Goal: Information Seeking & Learning: Learn about a topic

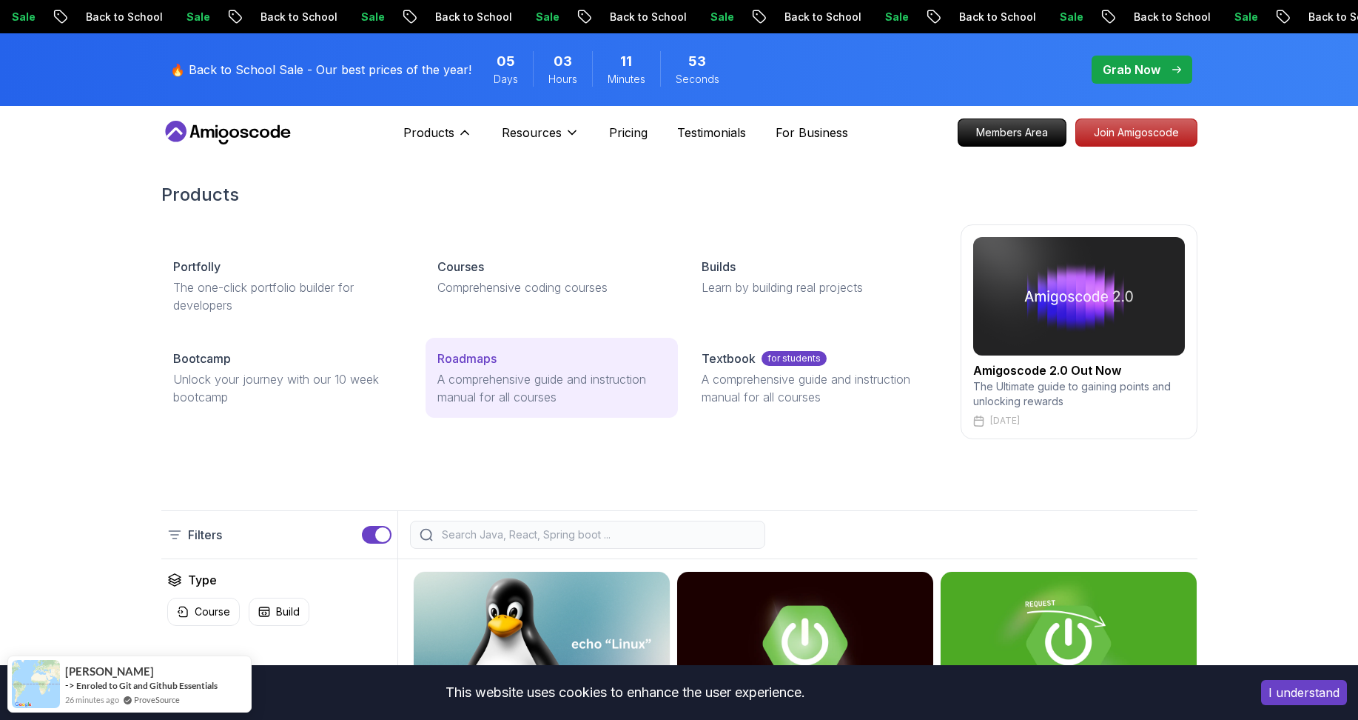
click at [469, 349] on link "Roadmaps A comprehensive guide and instruction manual for all courses" at bounding box center [552, 378] width 252 height 80
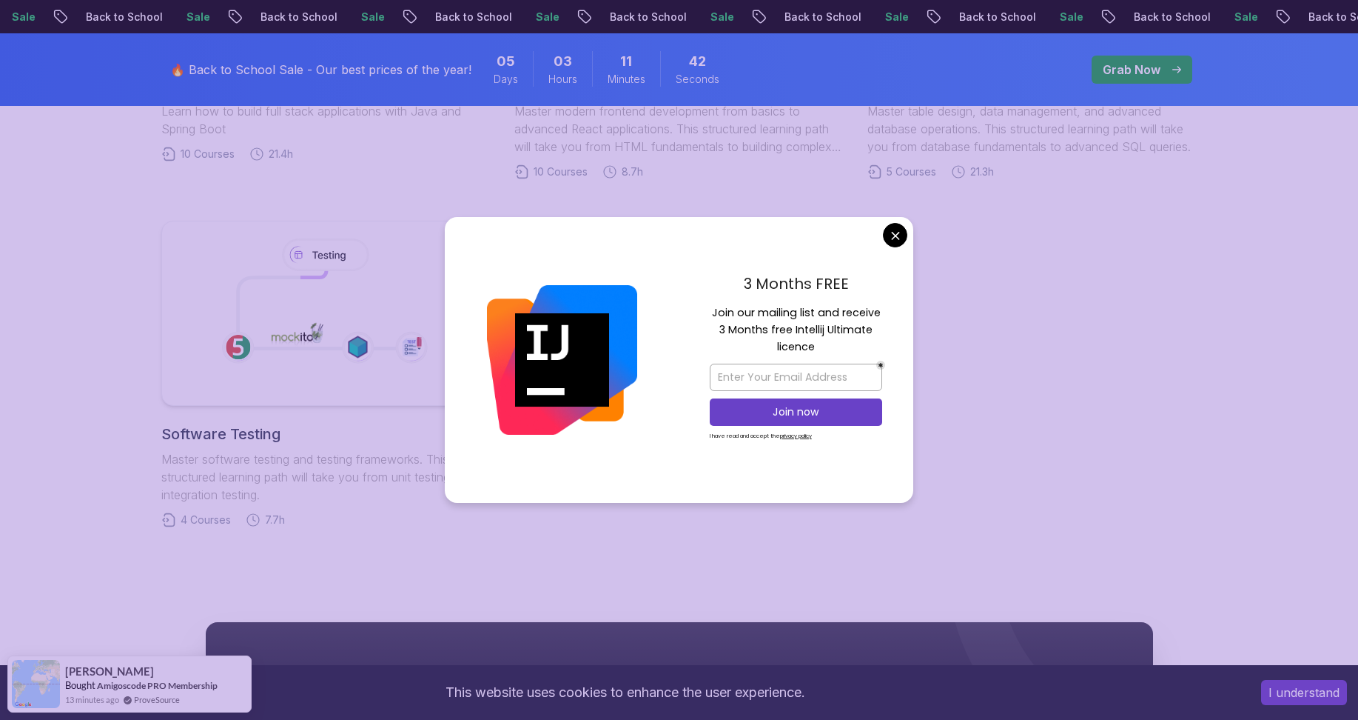
scroll to position [1110, 0]
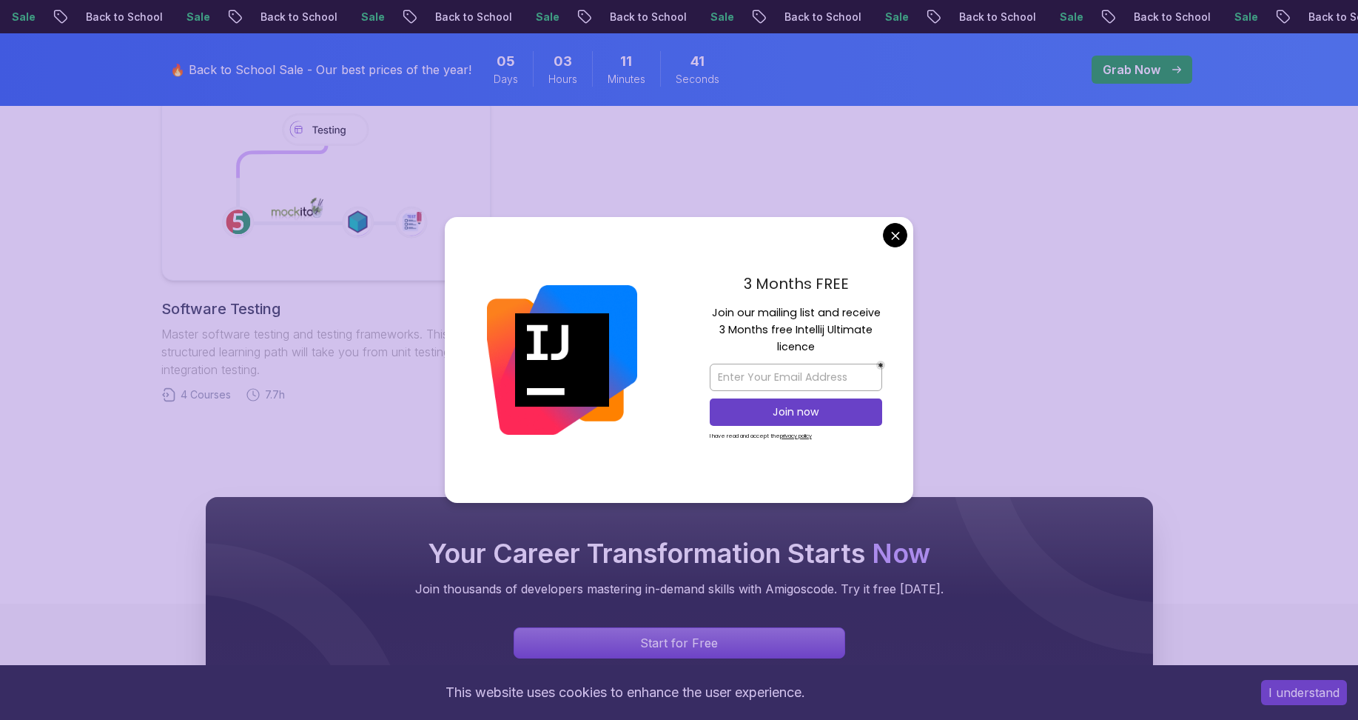
click at [902, 233] on body "Sale Back to School Sale Back to School Sale Back to School Sale Back to School…" at bounding box center [679, 42] width 1358 height 2305
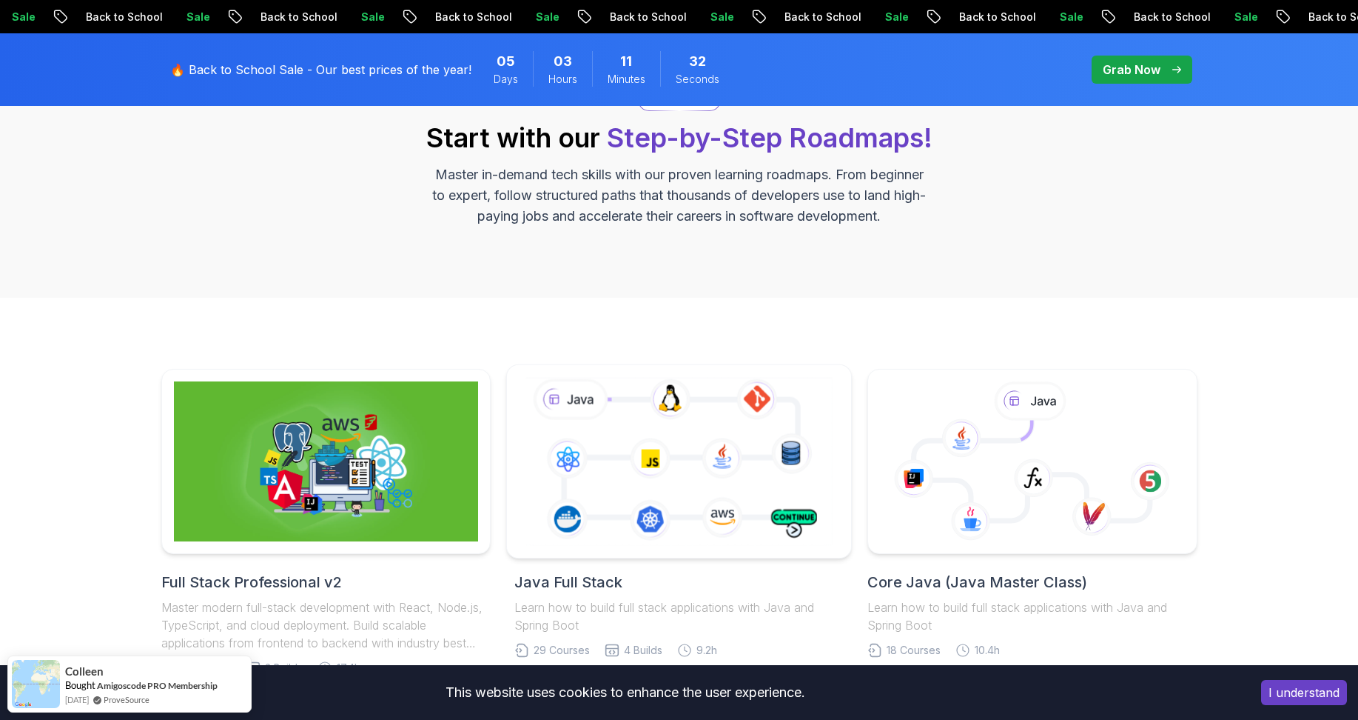
scroll to position [222, 0]
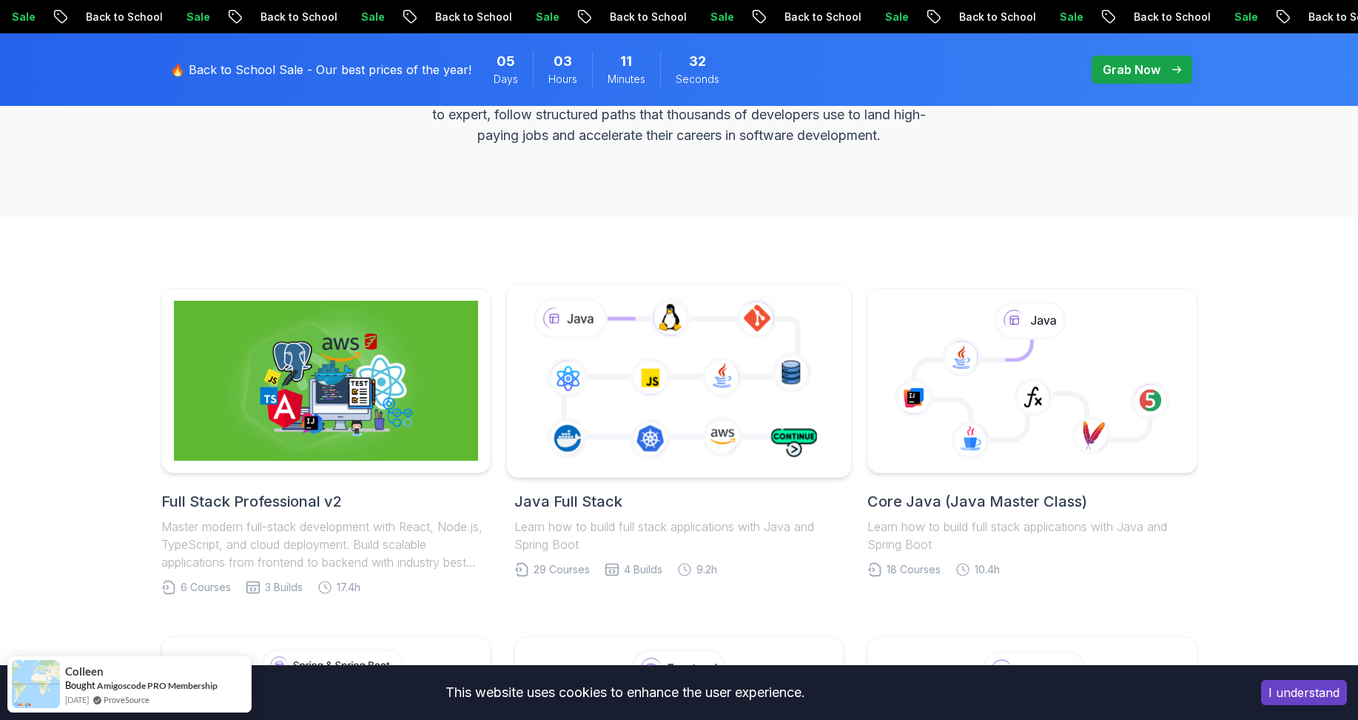
click at [672, 347] on icon at bounding box center [679, 380] width 313 height 174
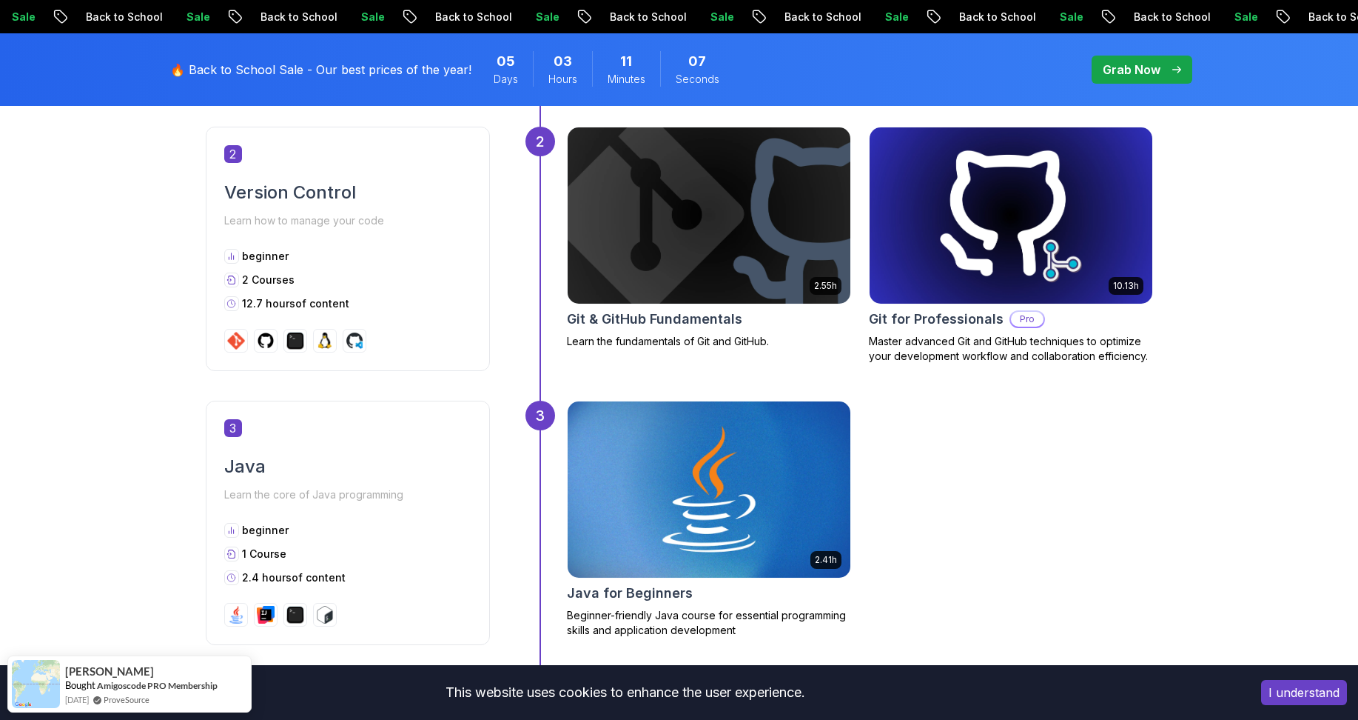
scroll to position [1629, 0]
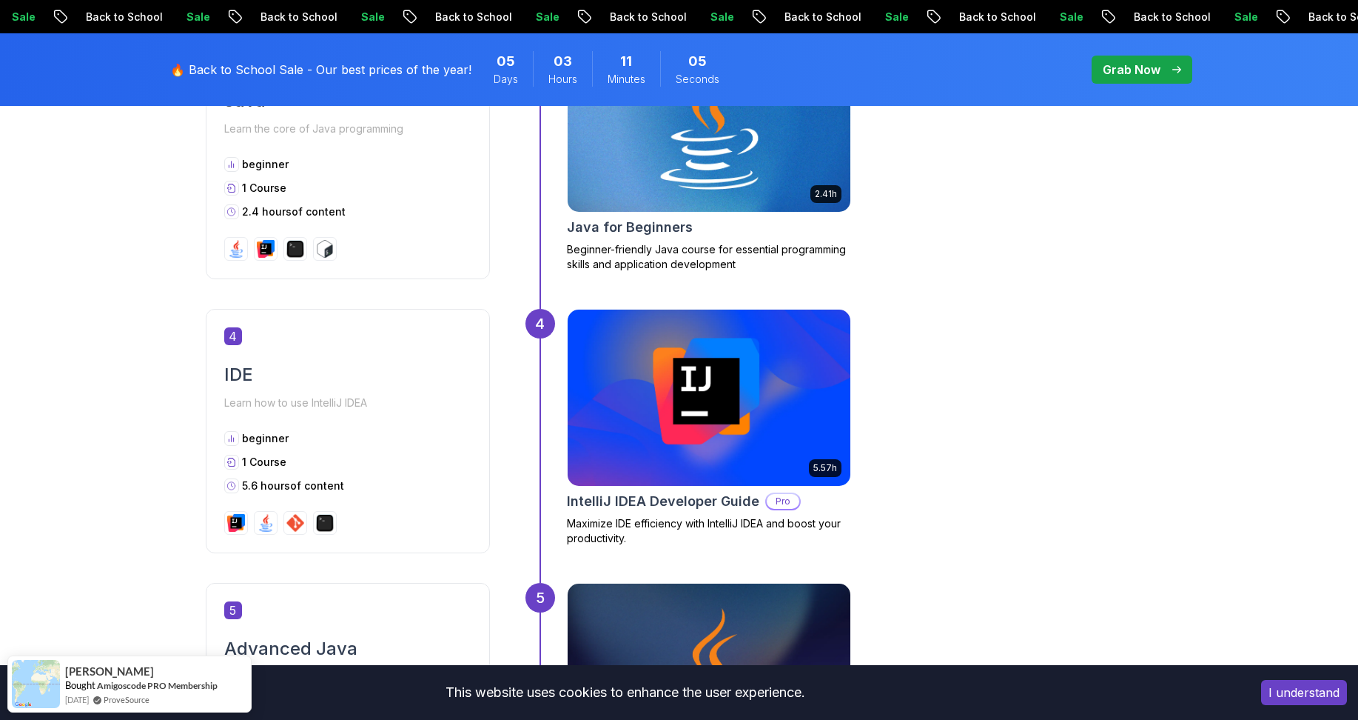
click at [708, 136] on img at bounding box center [708, 123] width 297 height 185
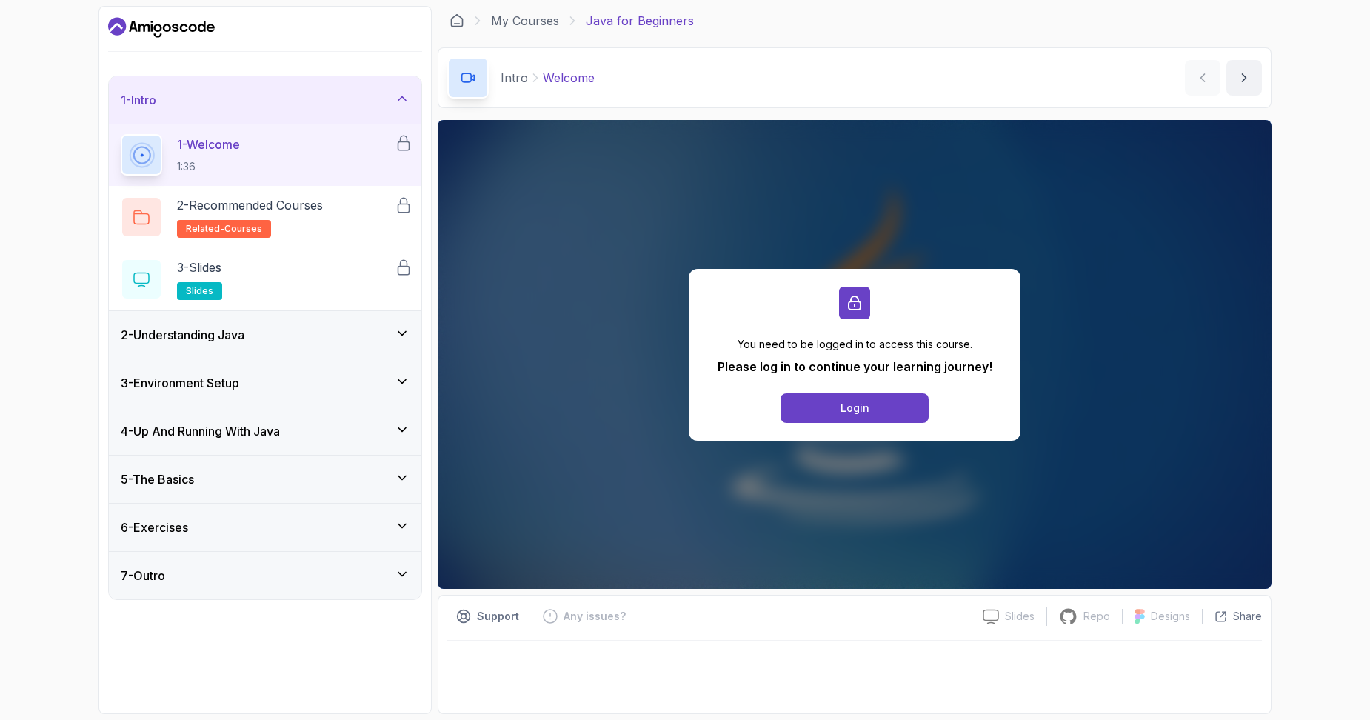
click at [323, 335] on div "2 - Understanding Java" at bounding box center [265, 335] width 289 height 18
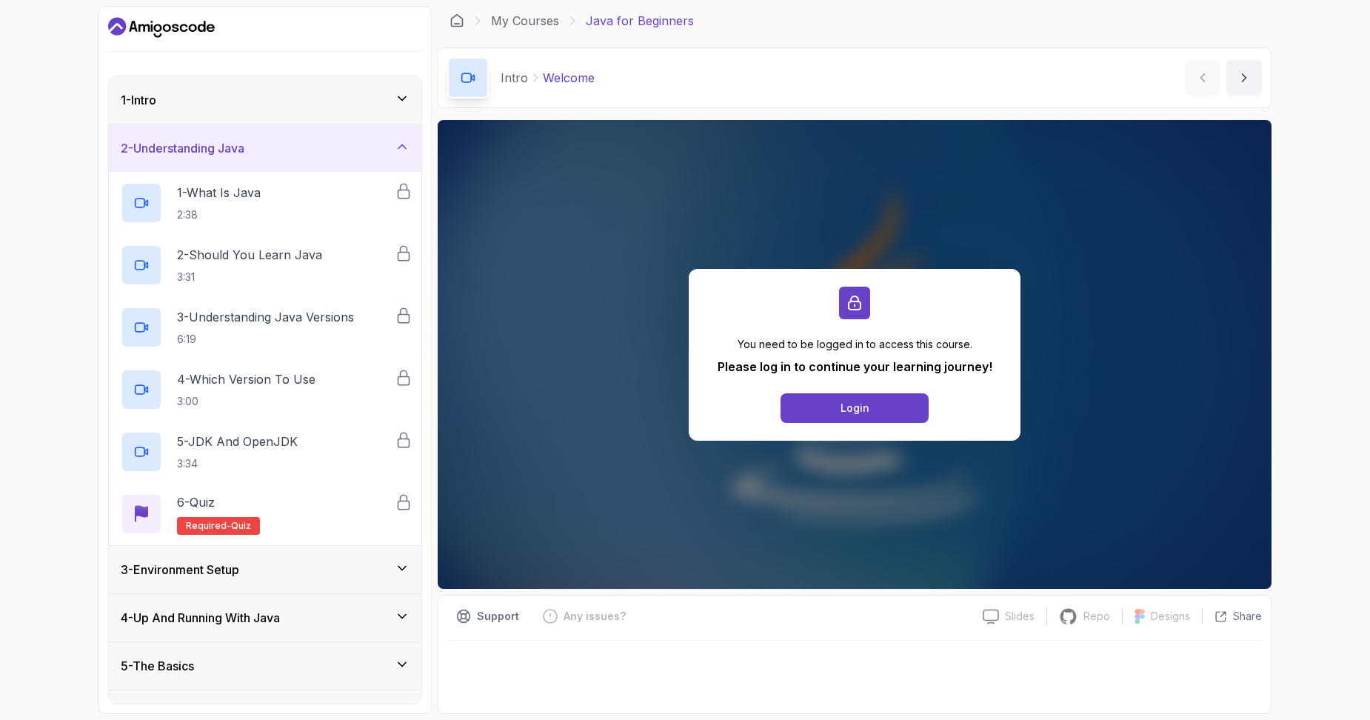
click at [319, 139] on div "2 - Understanding Java" at bounding box center [265, 148] width 289 height 18
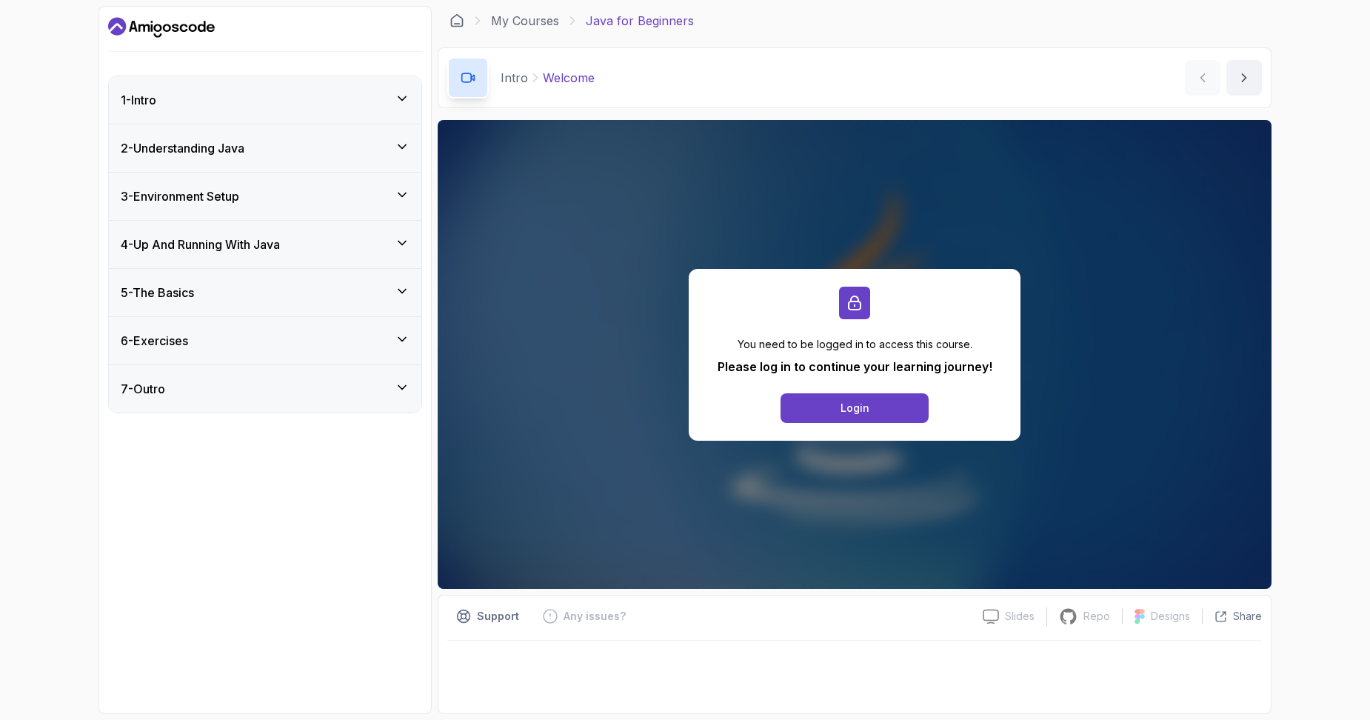
click at [295, 202] on div "3 - Environment Setup" at bounding box center [265, 196] width 289 height 18
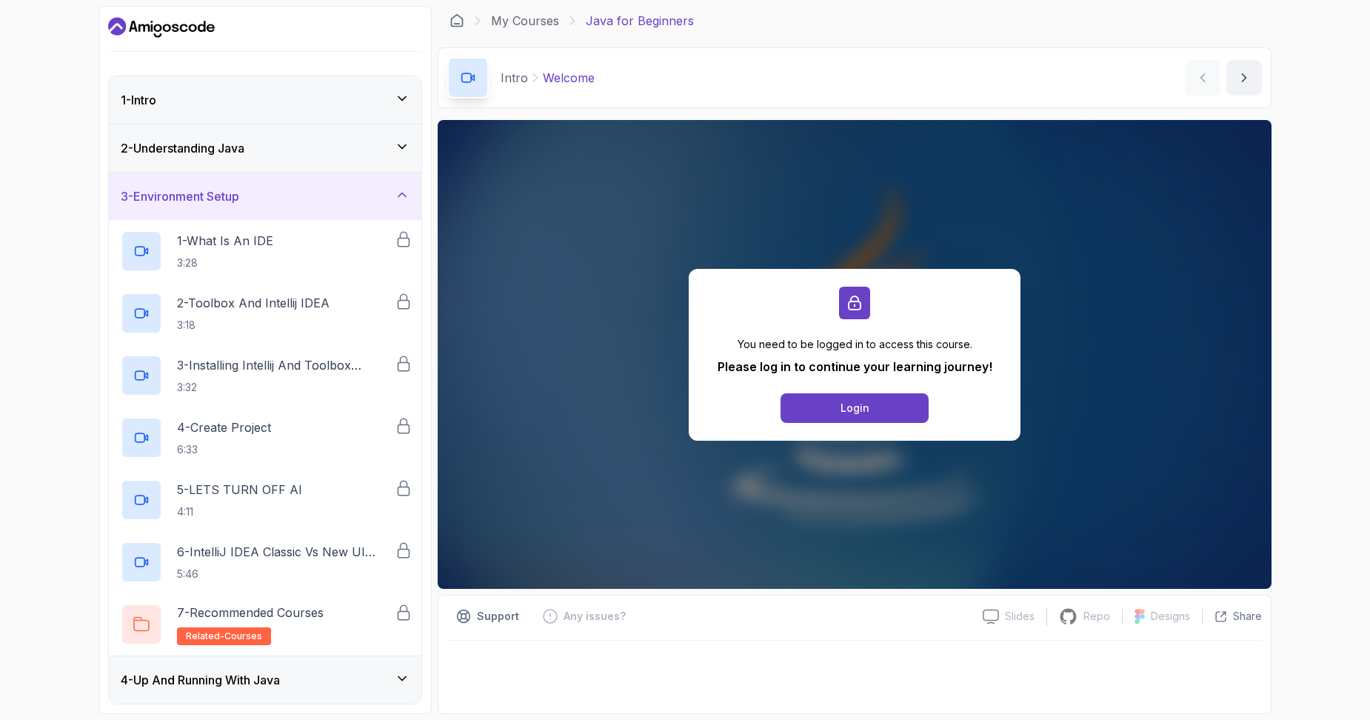
click at [295, 202] on div "3 - Environment Setup" at bounding box center [265, 196] width 289 height 18
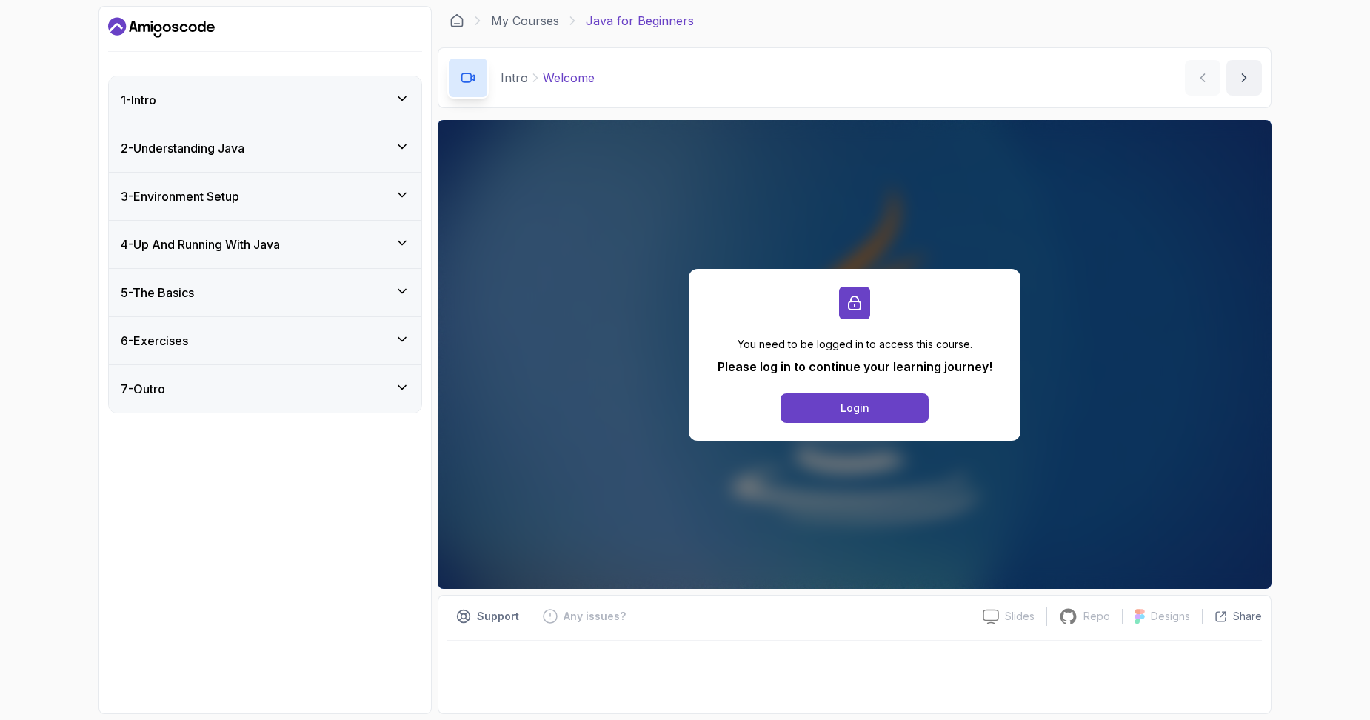
click at [280, 244] on h3 "4 - Up And Running With Java" at bounding box center [200, 244] width 159 height 18
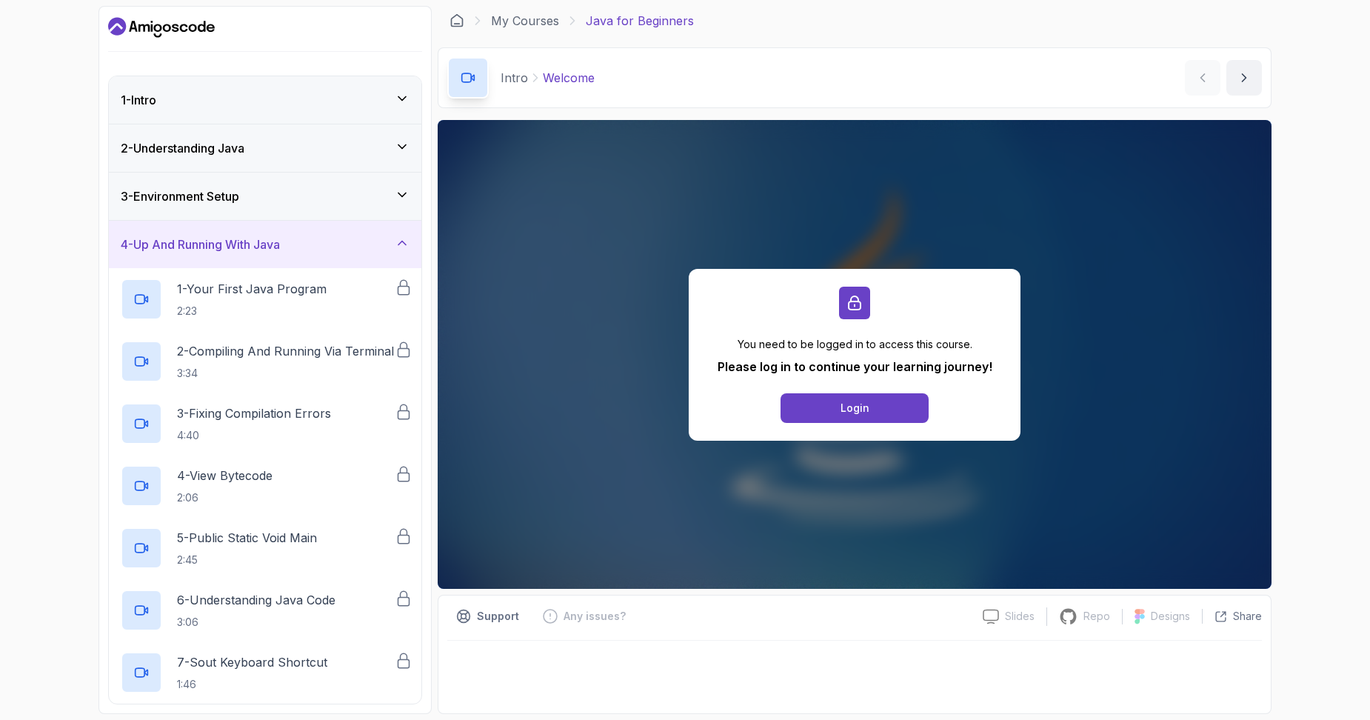
click at [280, 244] on h3 "4 - Up And Running With Java" at bounding box center [200, 244] width 159 height 18
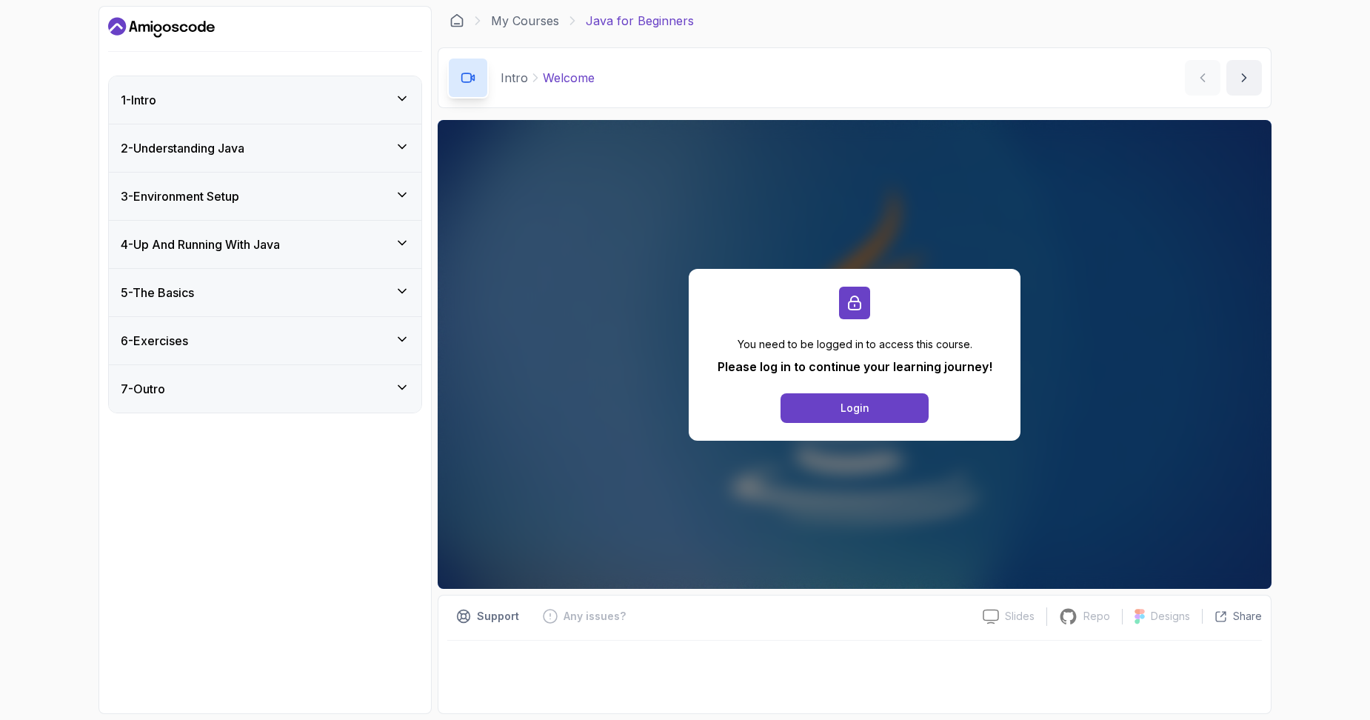
click at [281, 286] on div "5 - The Basics" at bounding box center [265, 293] width 289 height 18
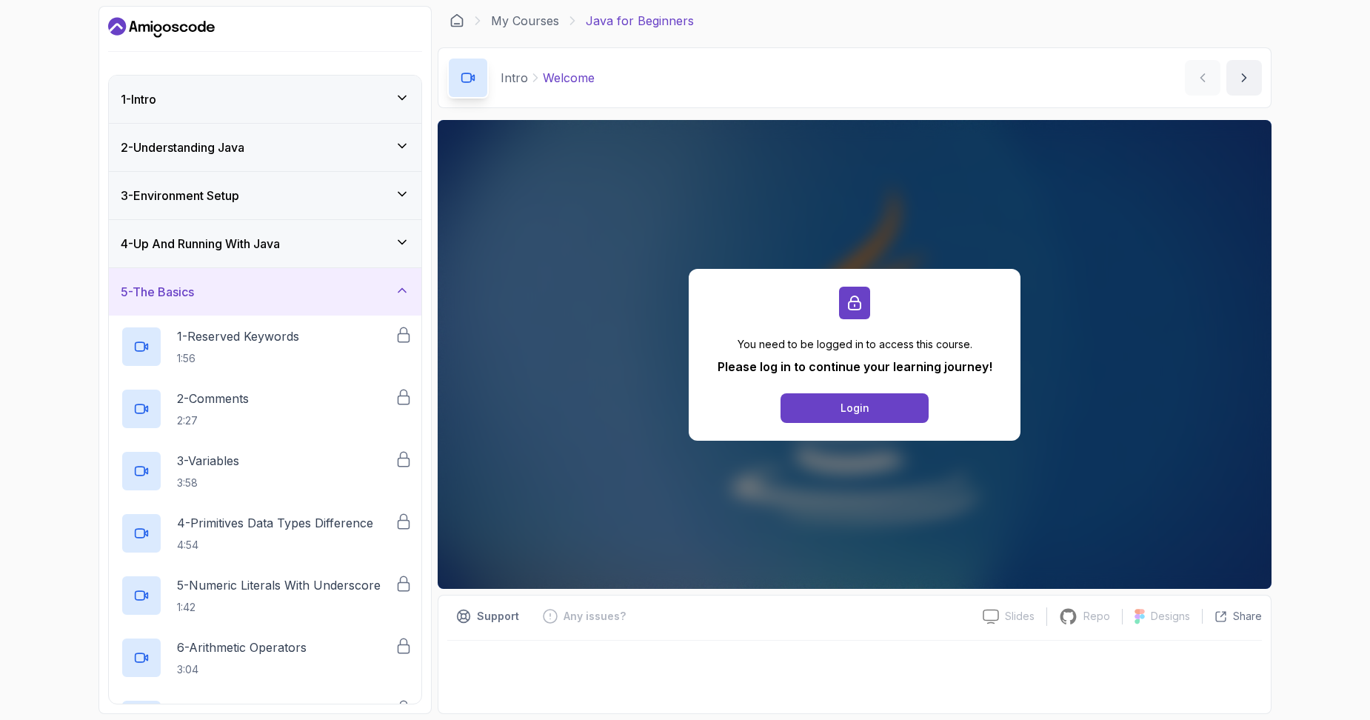
click at [280, 286] on div "5 - The Basics" at bounding box center [265, 292] width 289 height 18
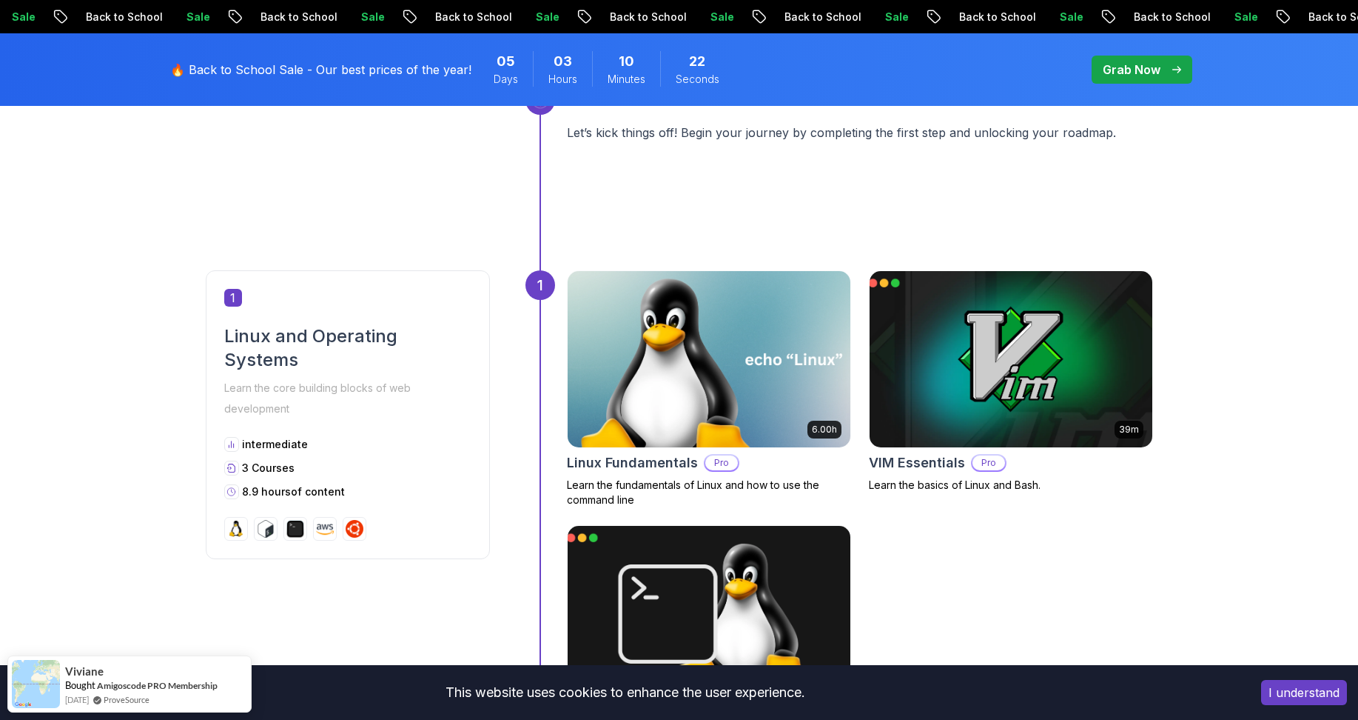
scroll to position [666, 0]
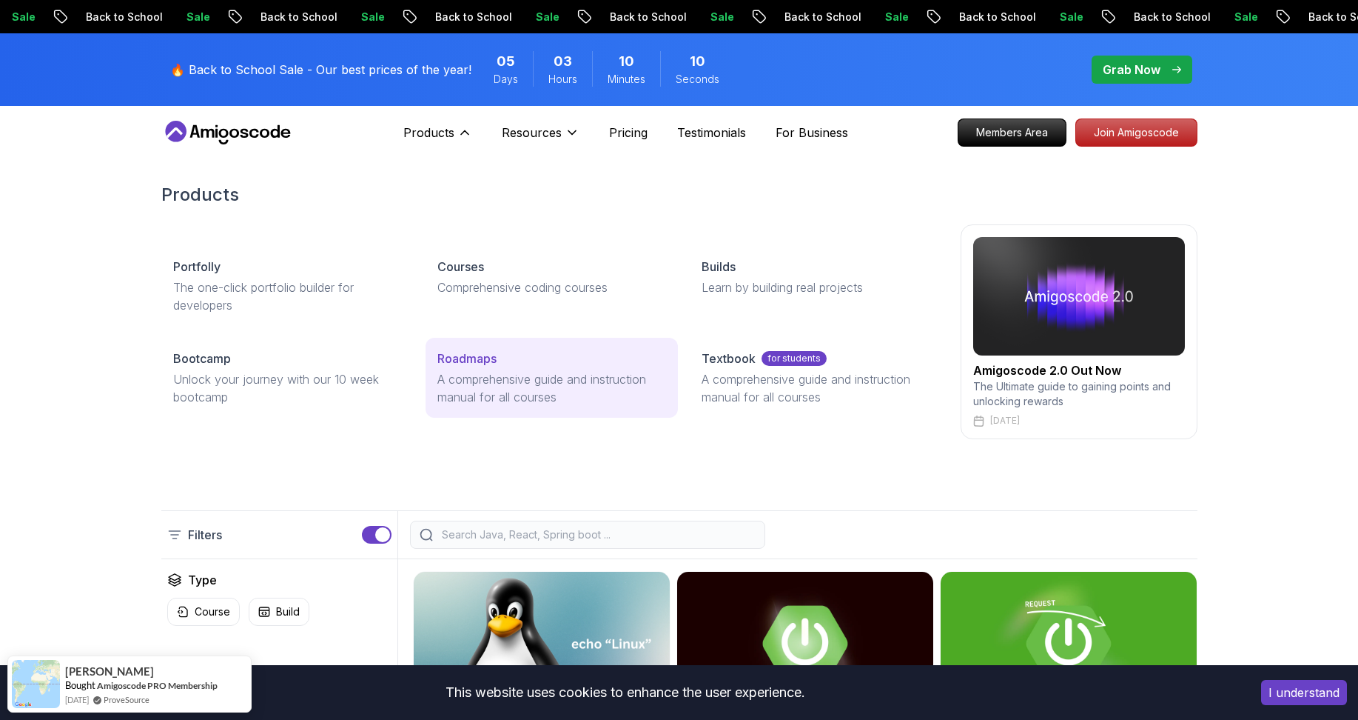
click at [456, 353] on p "Roadmaps" at bounding box center [467, 358] width 59 height 18
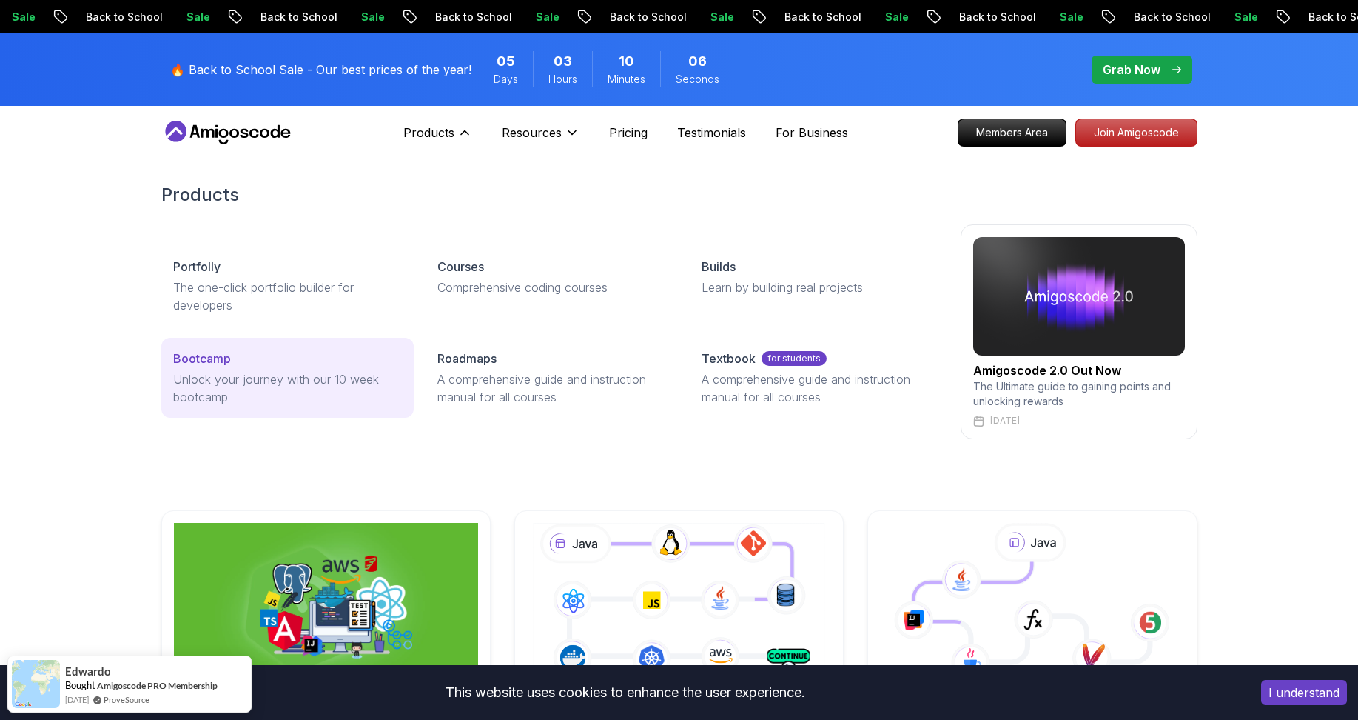
click at [250, 352] on div "Bootcamp" at bounding box center [287, 358] width 229 height 18
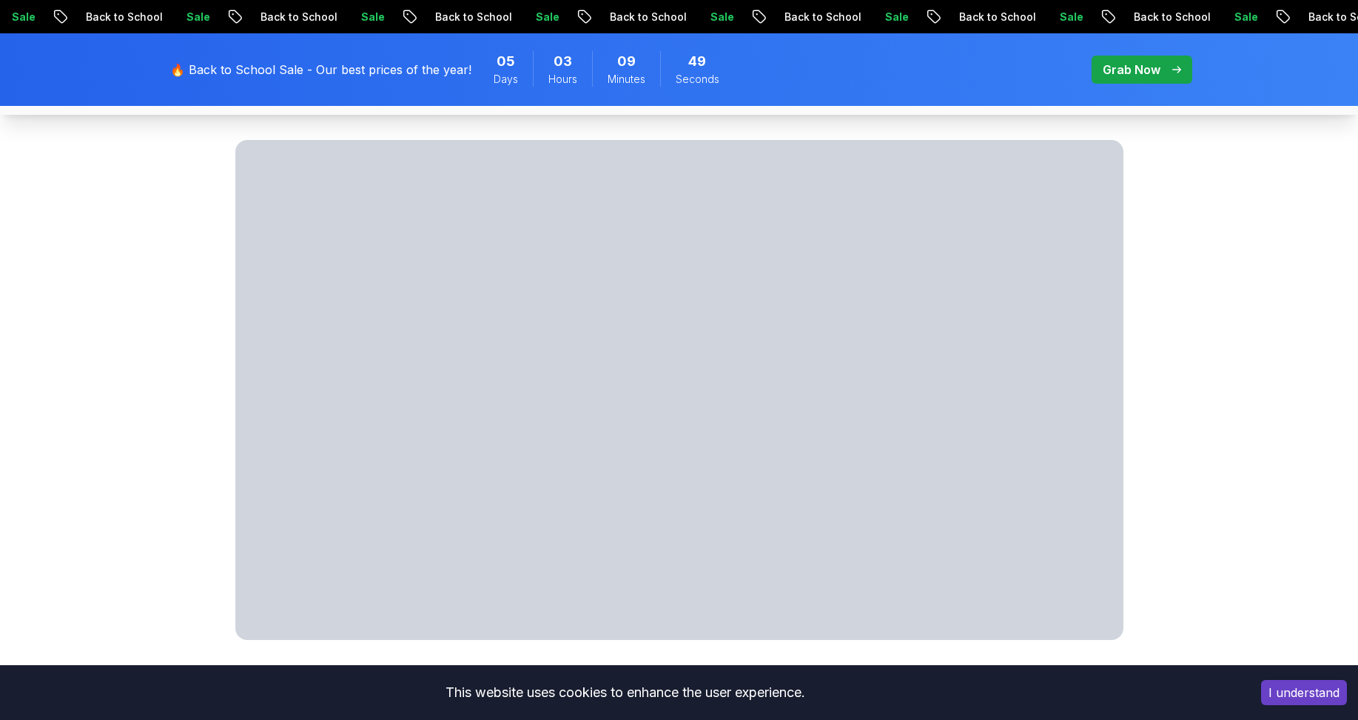
scroll to position [814, 0]
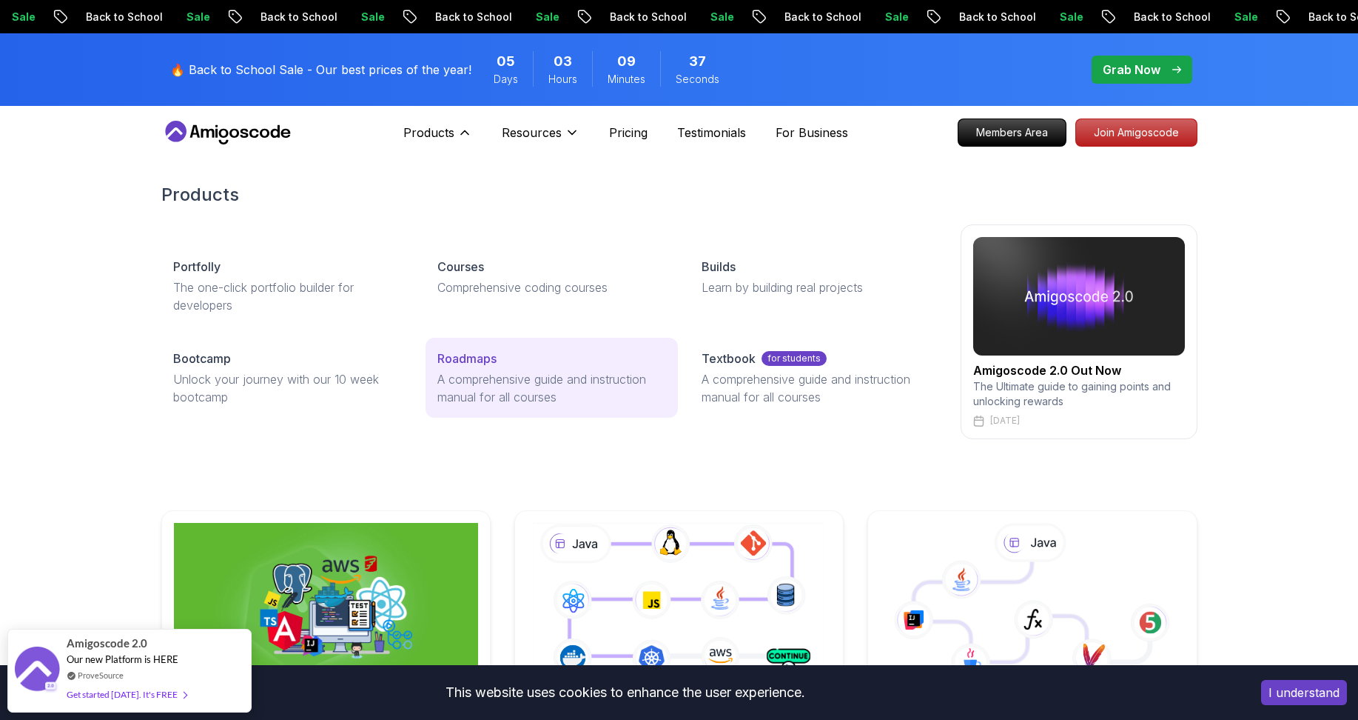
click at [552, 369] on link "Roadmaps A comprehensive guide and instruction manual for all courses" at bounding box center [552, 378] width 252 height 80
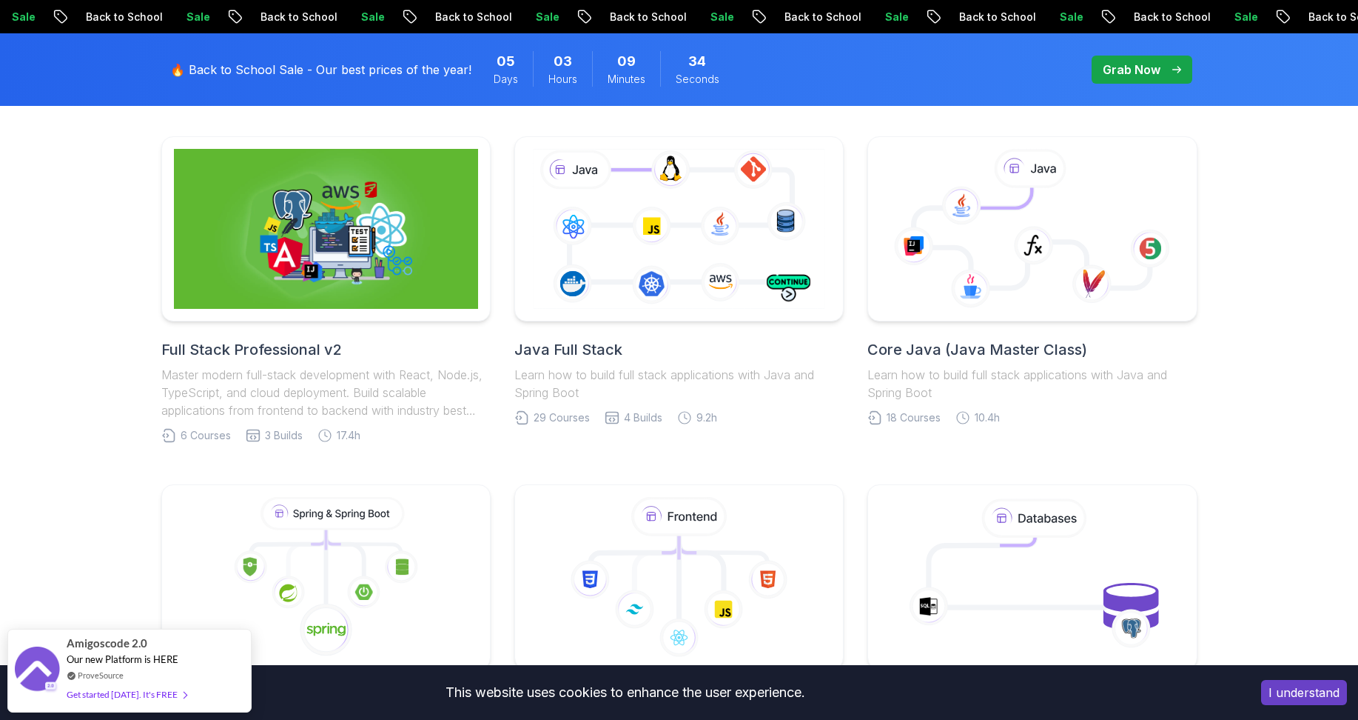
scroll to position [370, 0]
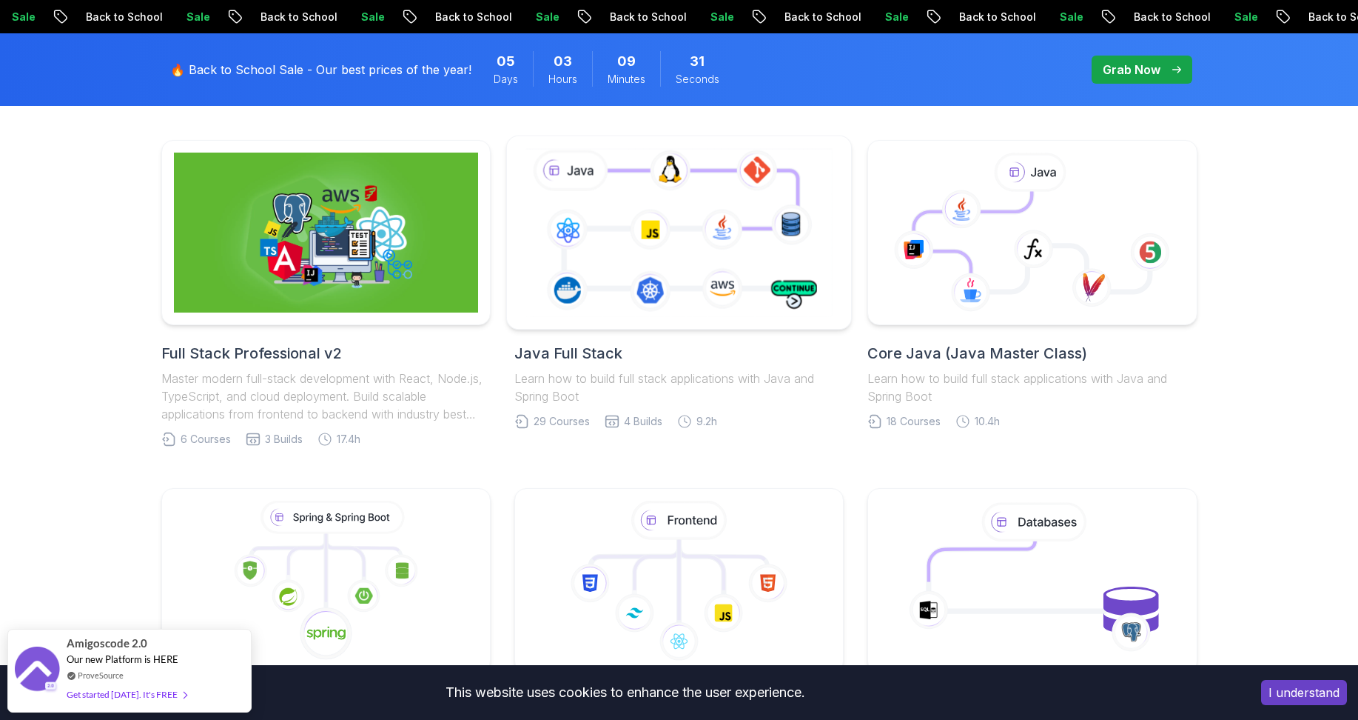
click at [731, 242] on icon at bounding box center [679, 232] width 313 height 174
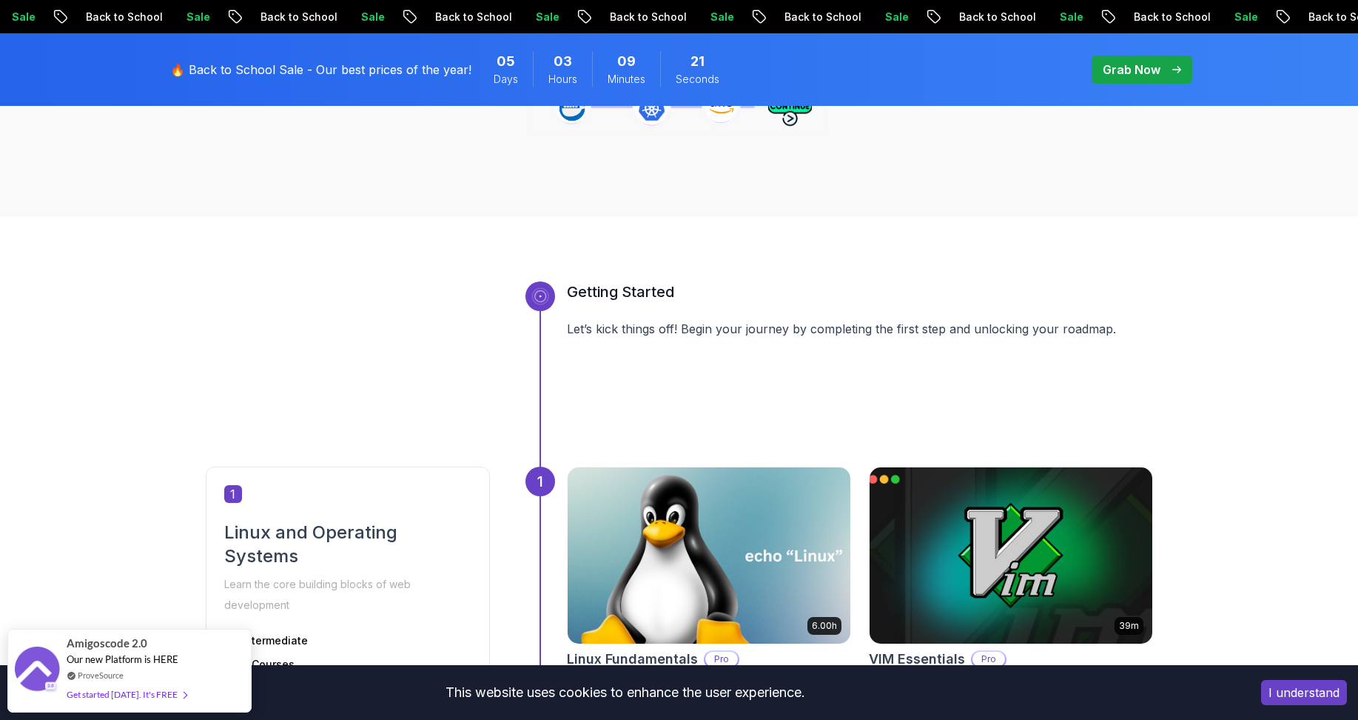
scroll to position [74, 0]
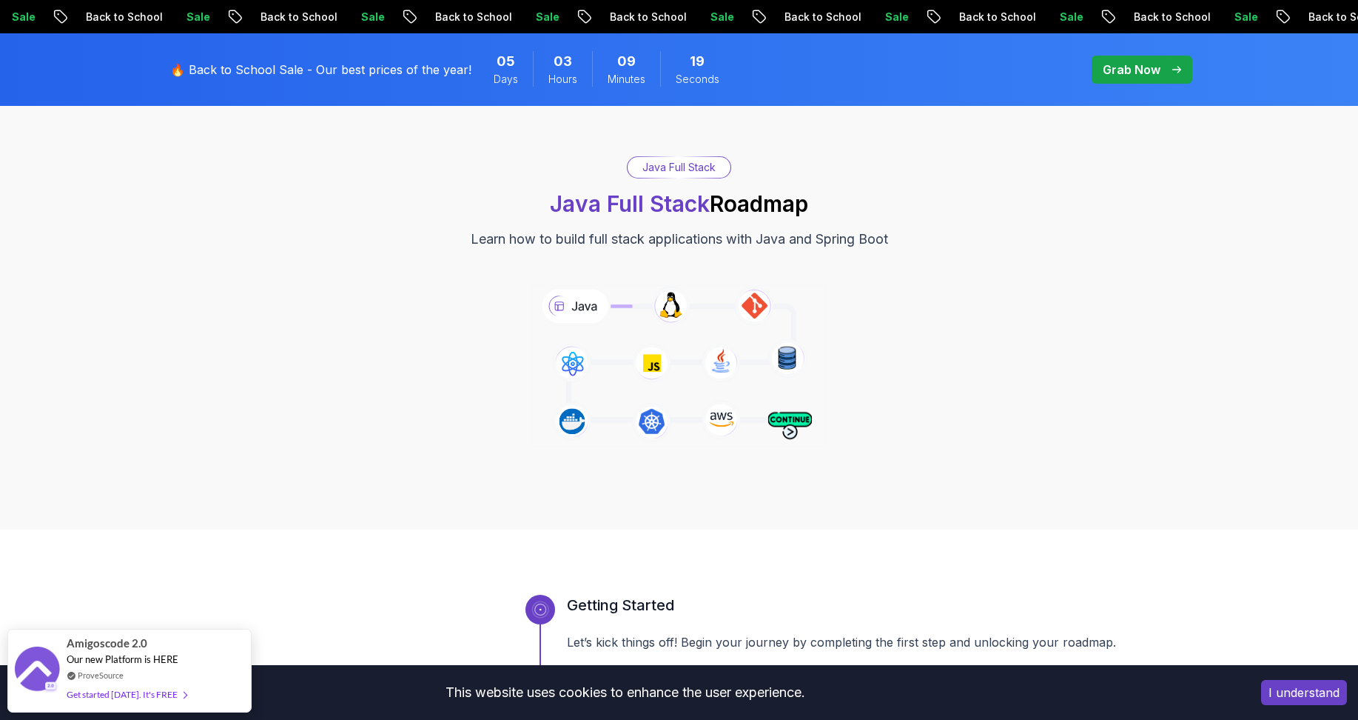
click at [1142, 58] on span "pre-order" at bounding box center [1142, 70] width 101 height 28
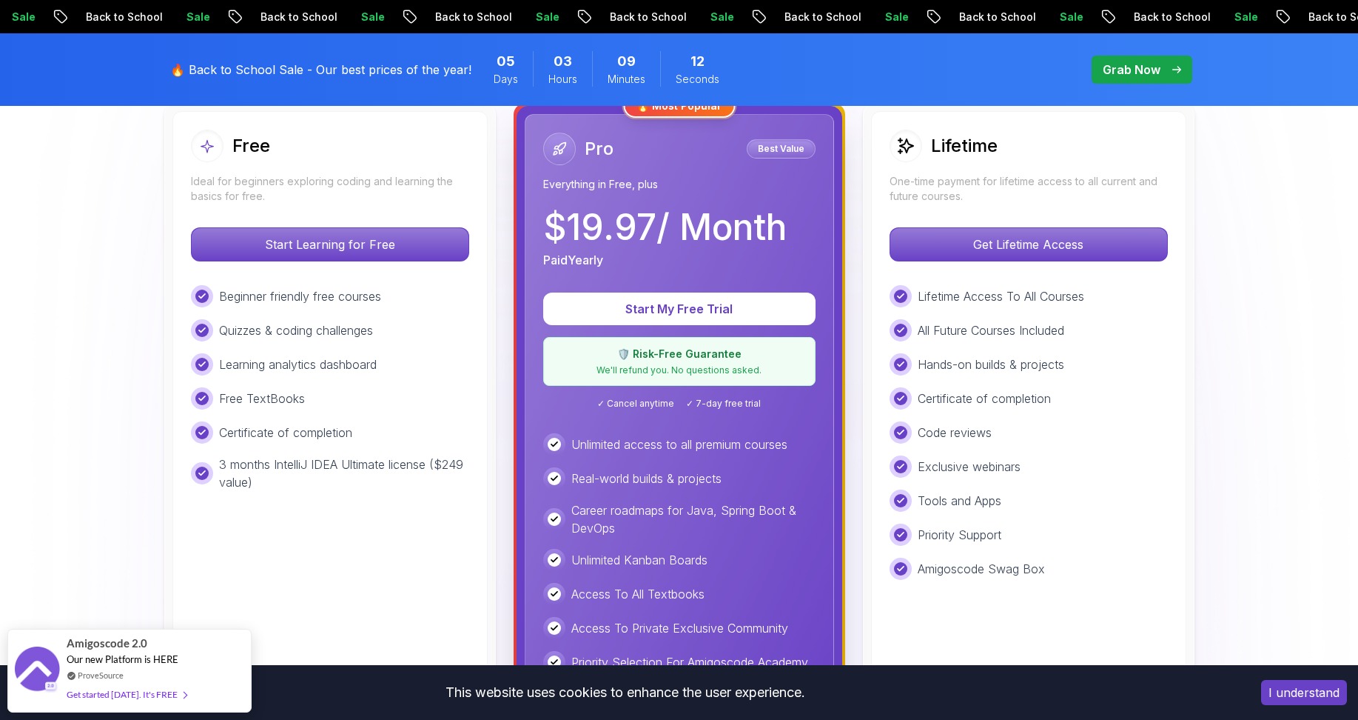
scroll to position [370, 0]
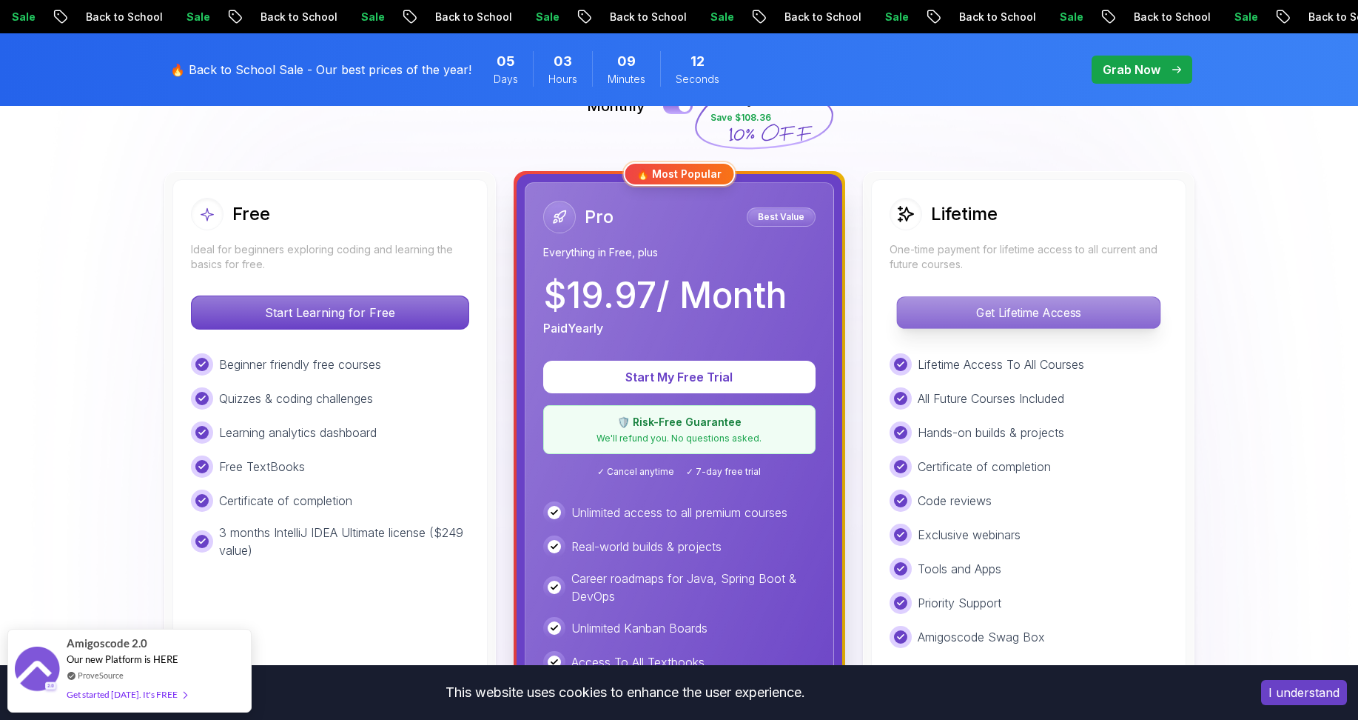
click at [978, 306] on p "Get Lifetime Access" at bounding box center [1028, 312] width 263 height 31
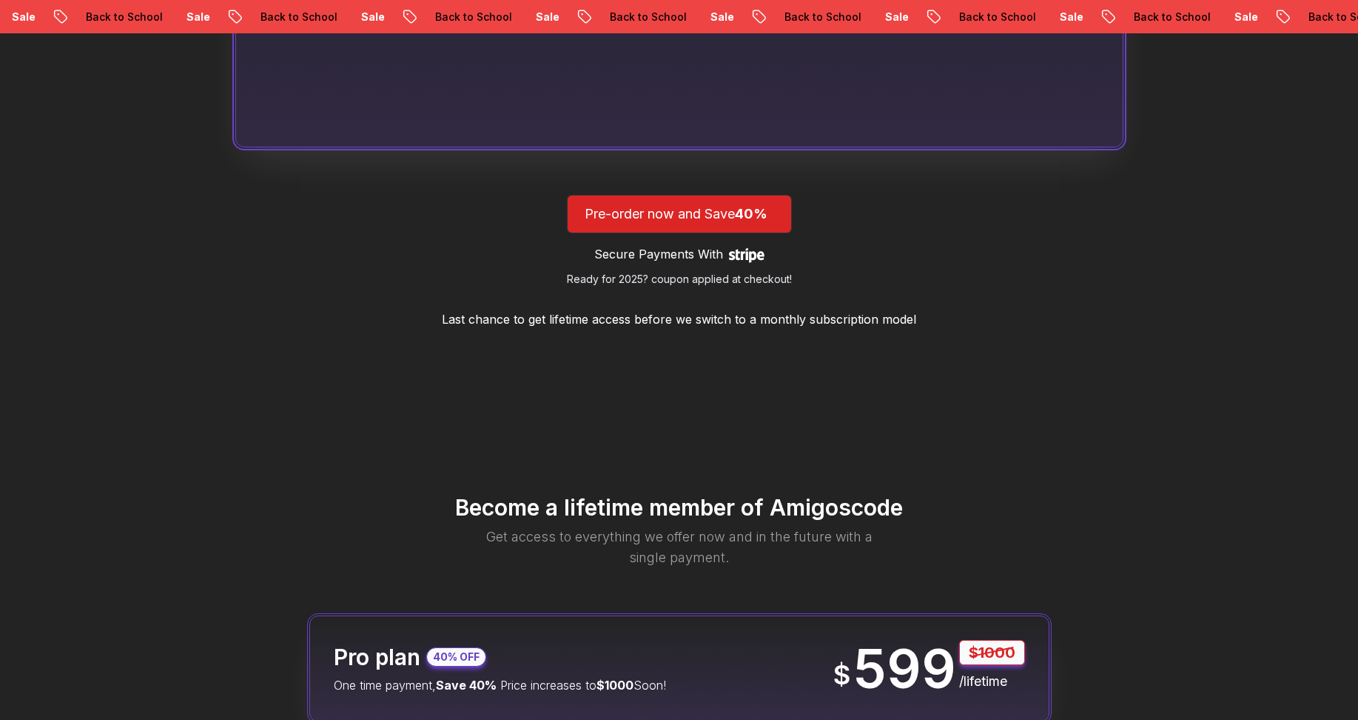
scroll to position [1777, 0]
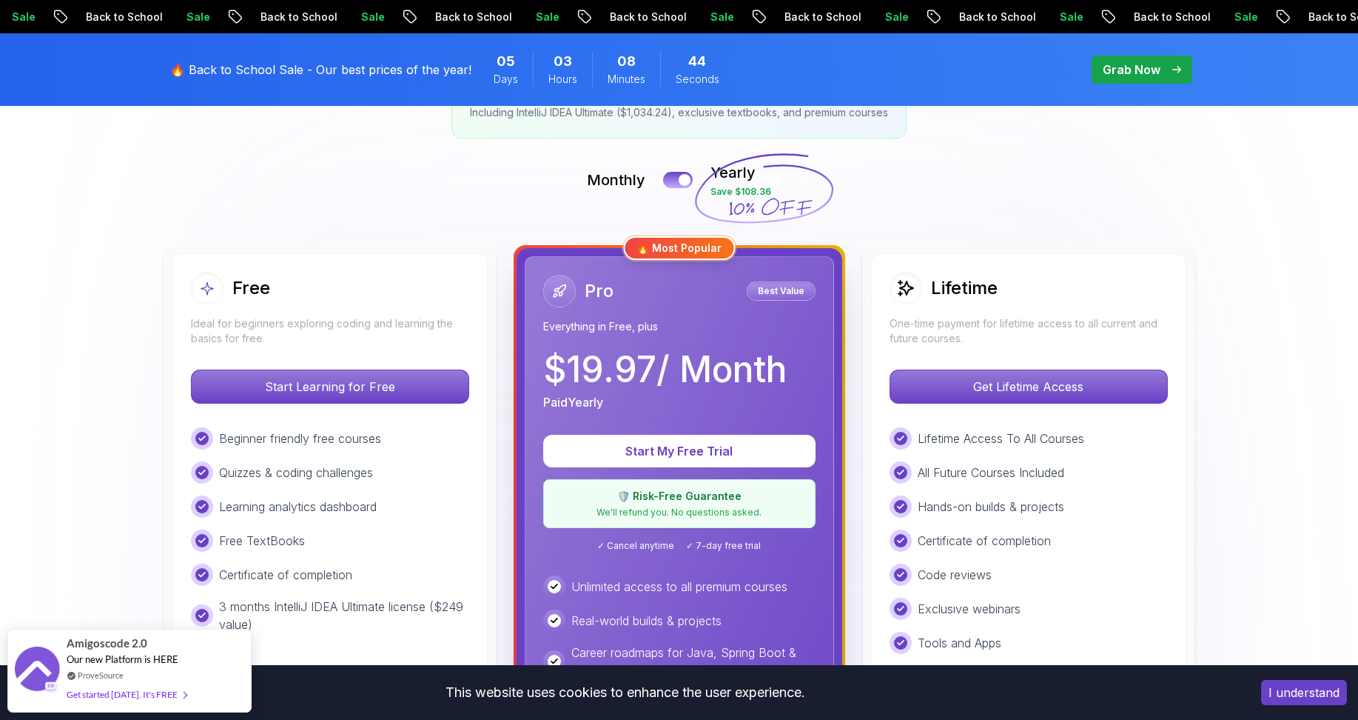
scroll to position [74, 0]
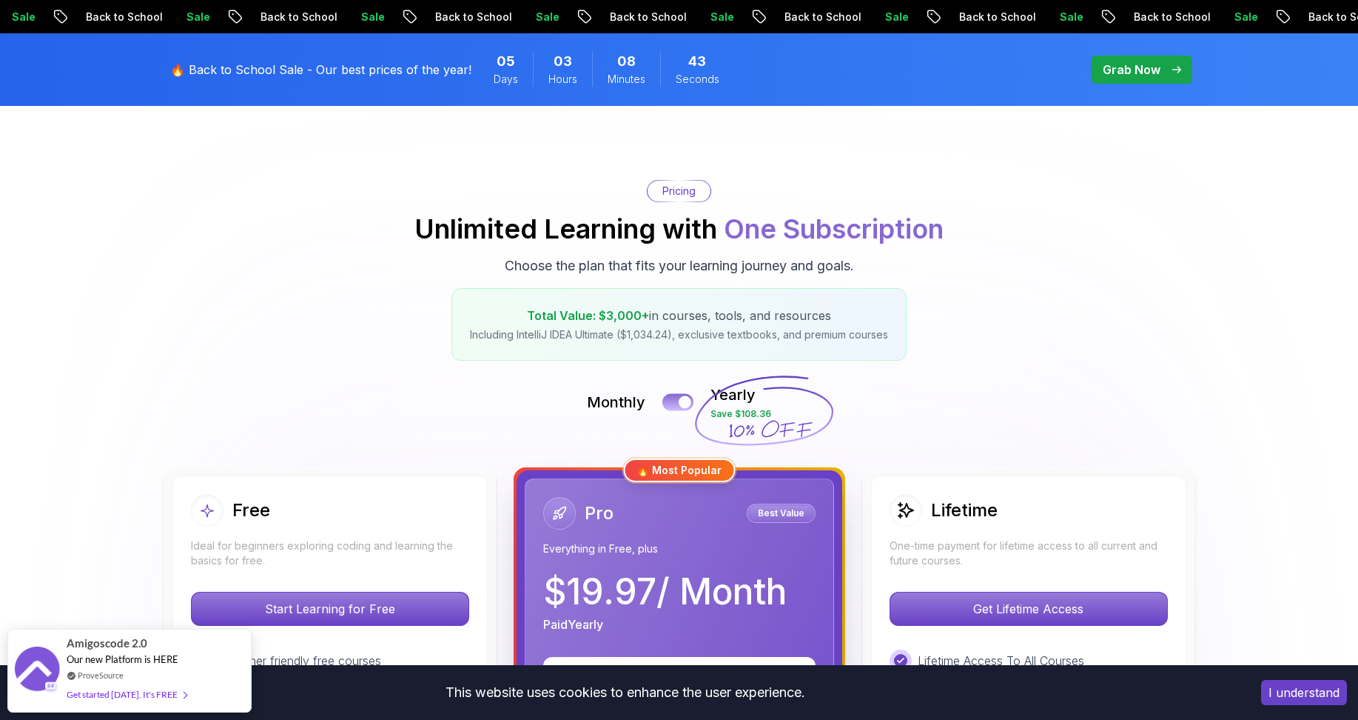
click at [686, 400] on div at bounding box center [685, 402] width 13 height 13
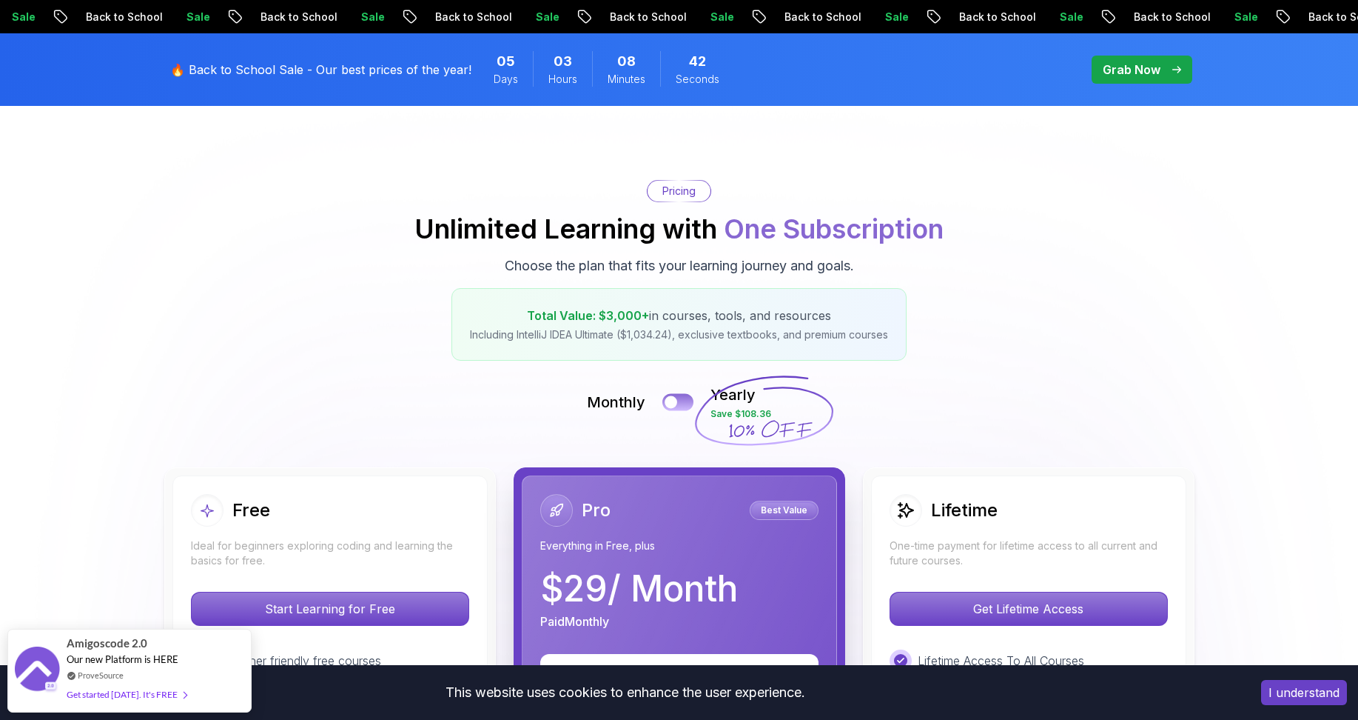
click at [671, 400] on div at bounding box center [671, 402] width 13 height 13
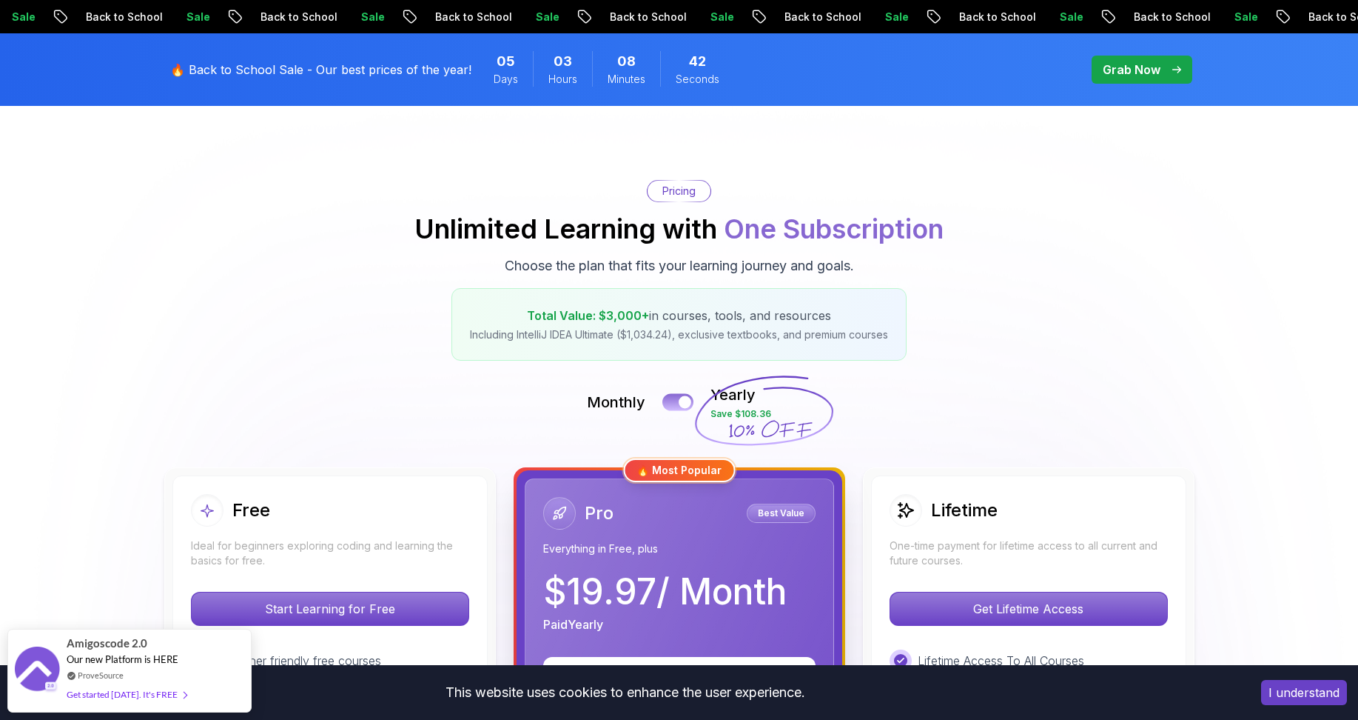
click at [671, 400] on button at bounding box center [678, 401] width 31 height 17
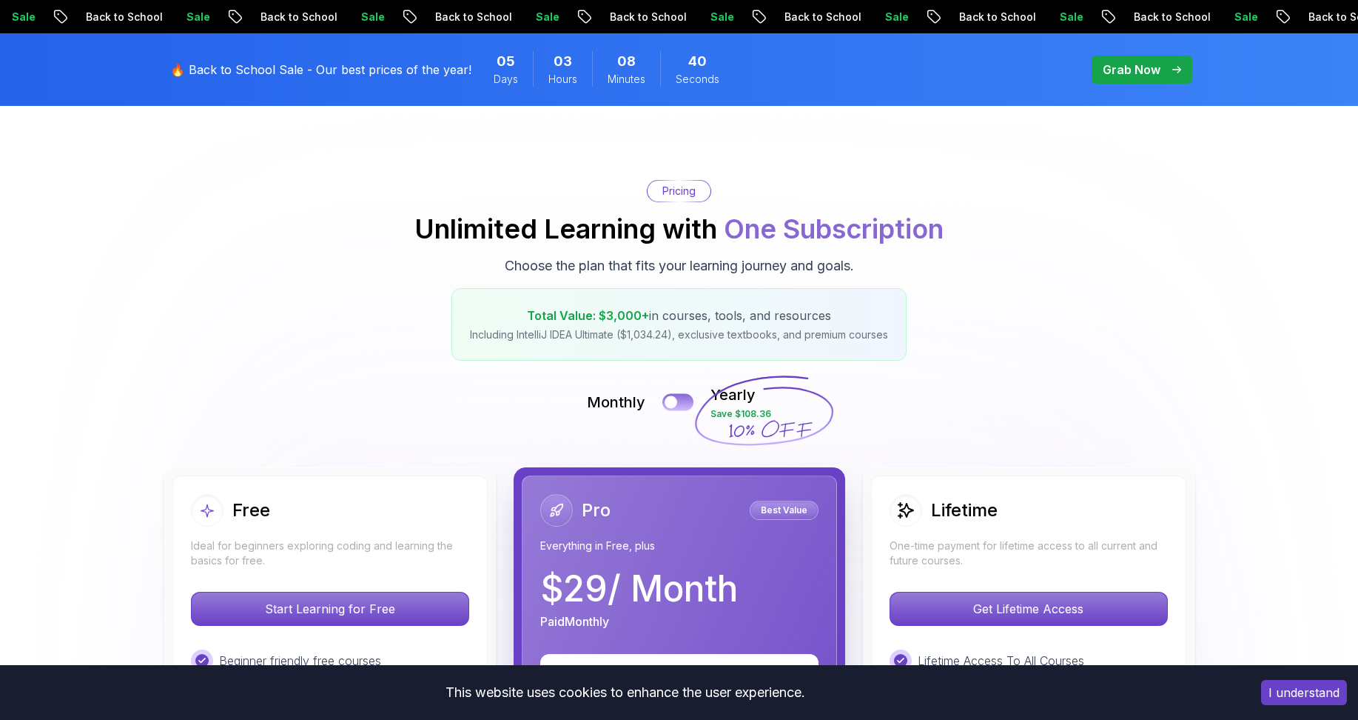
click at [671, 400] on div at bounding box center [671, 402] width 13 height 13
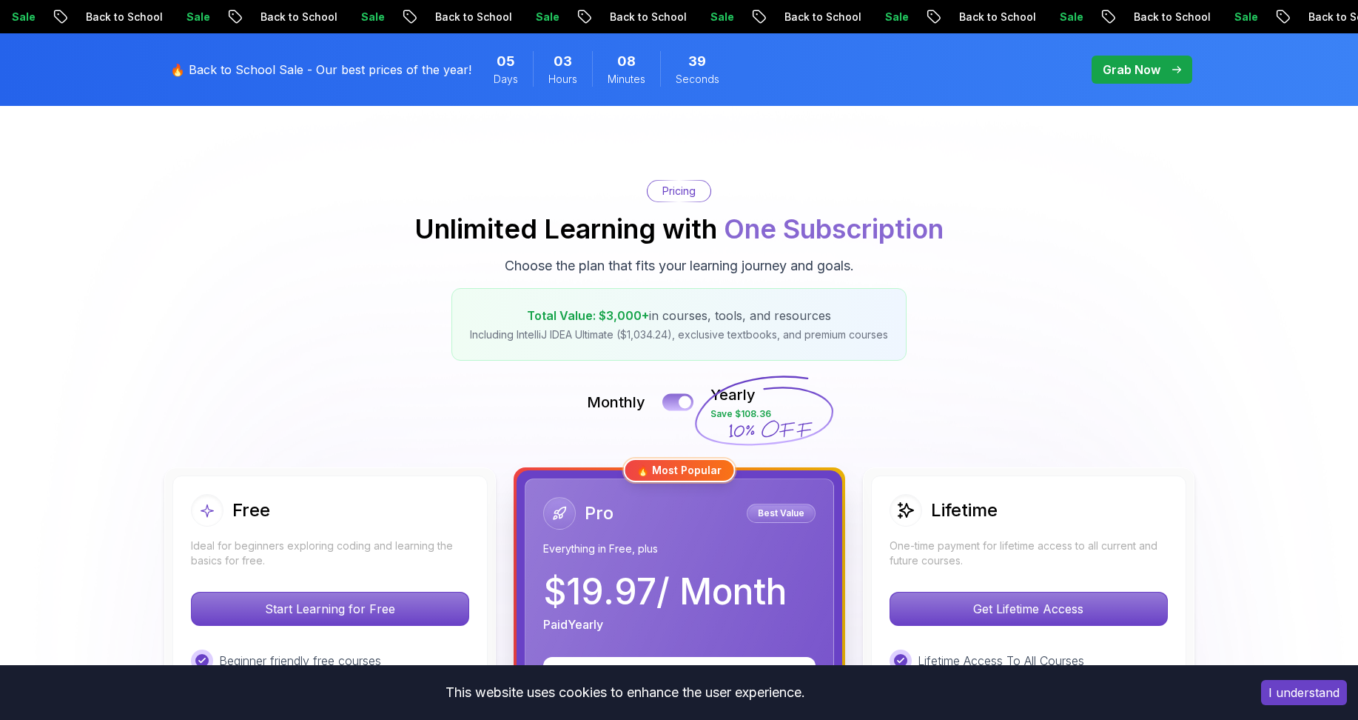
click at [671, 400] on button at bounding box center [678, 401] width 31 height 17
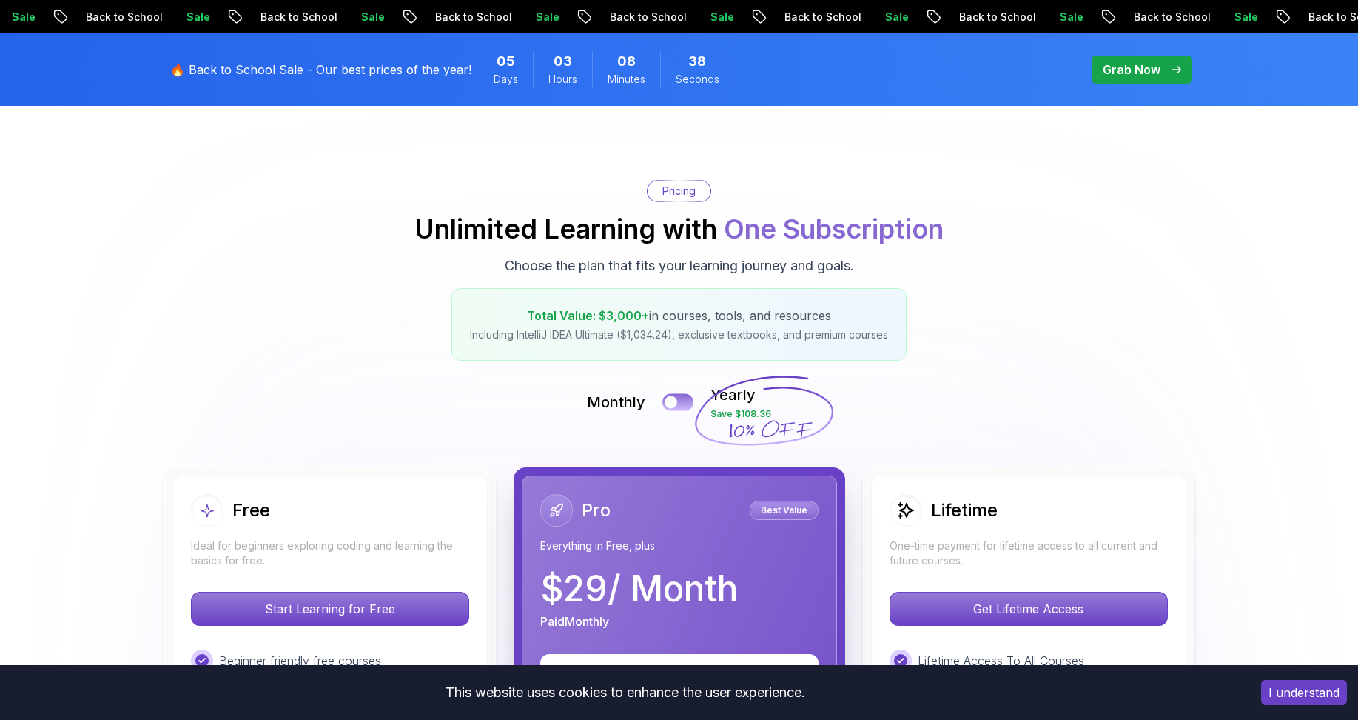
click at [671, 400] on div at bounding box center [671, 402] width 13 height 13
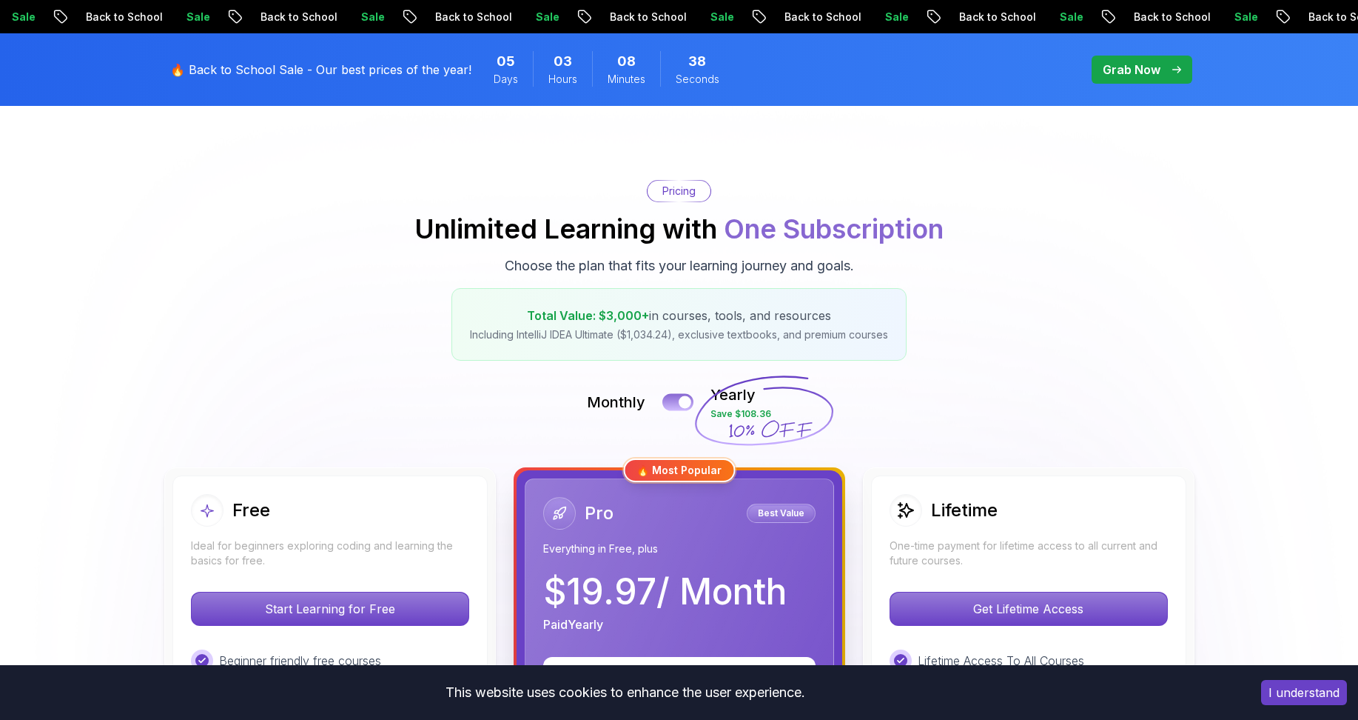
click at [671, 400] on button at bounding box center [678, 401] width 31 height 17
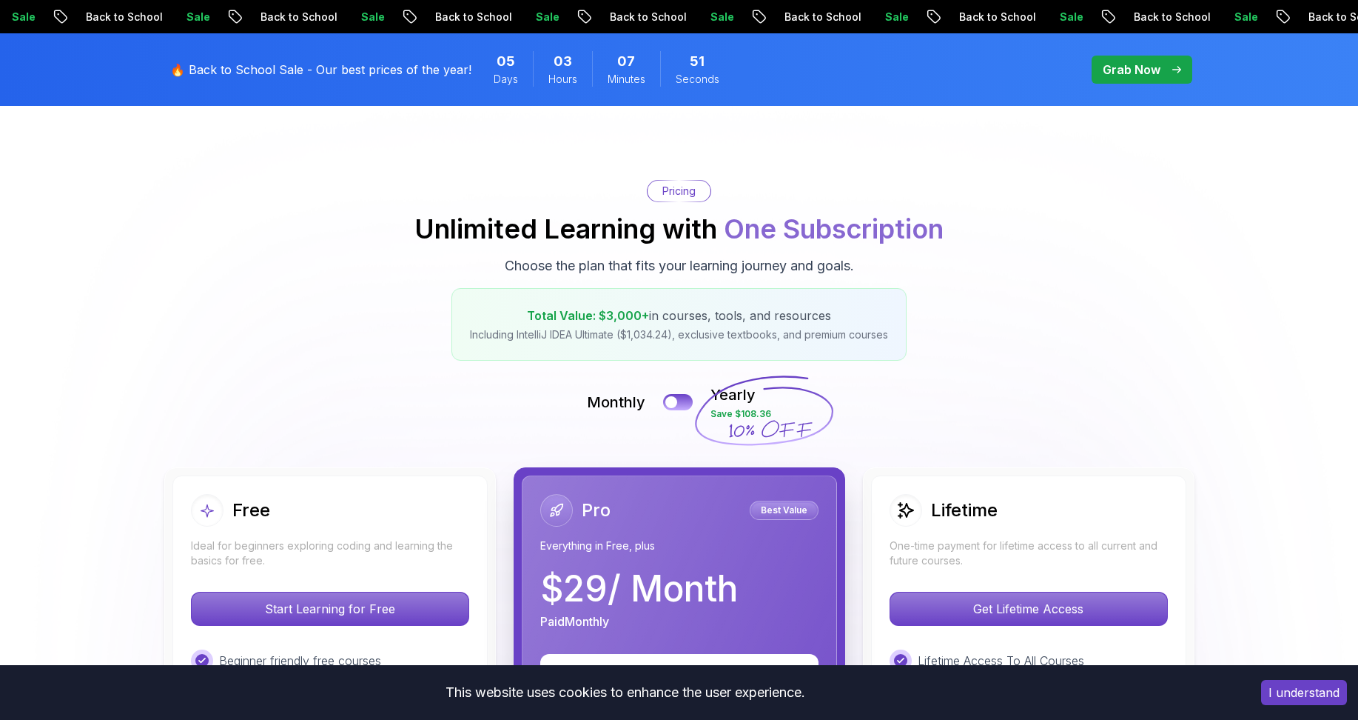
scroll to position [0, 0]
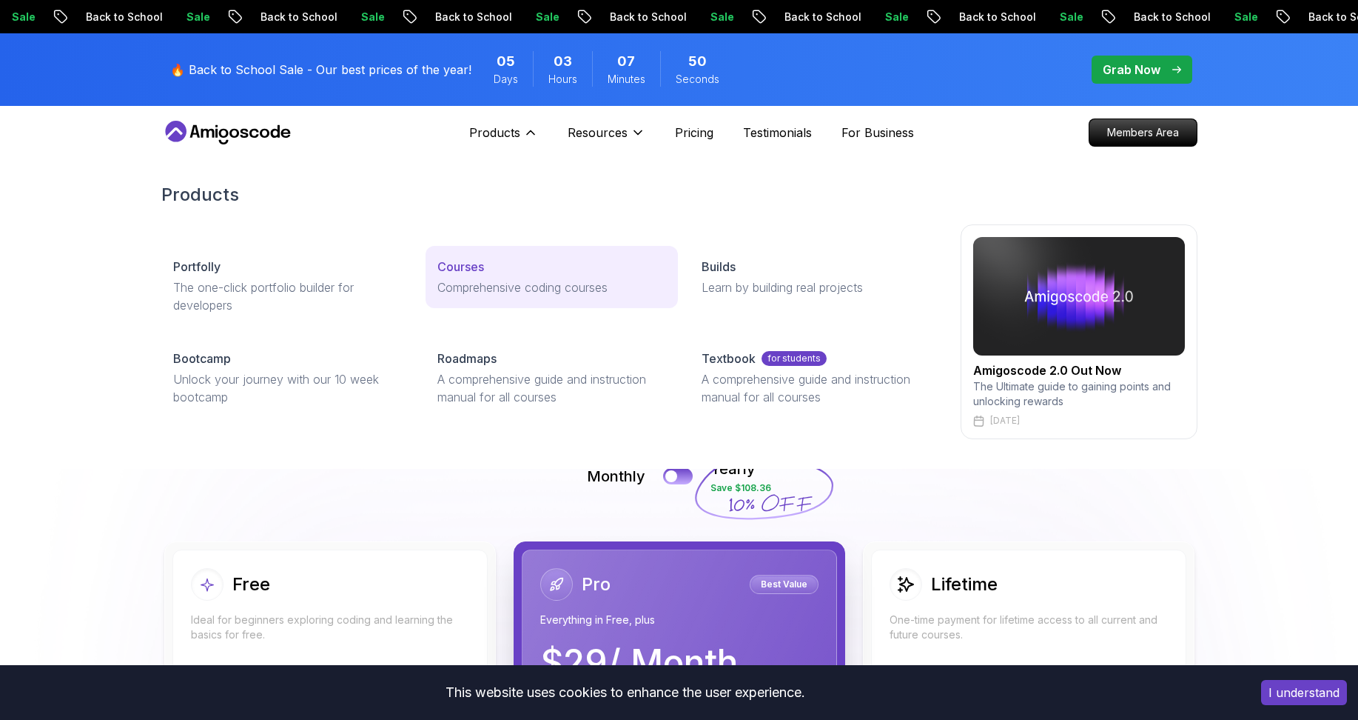
click at [474, 267] on p "Courses" at bounding box center [461, 267] width 47 height 18
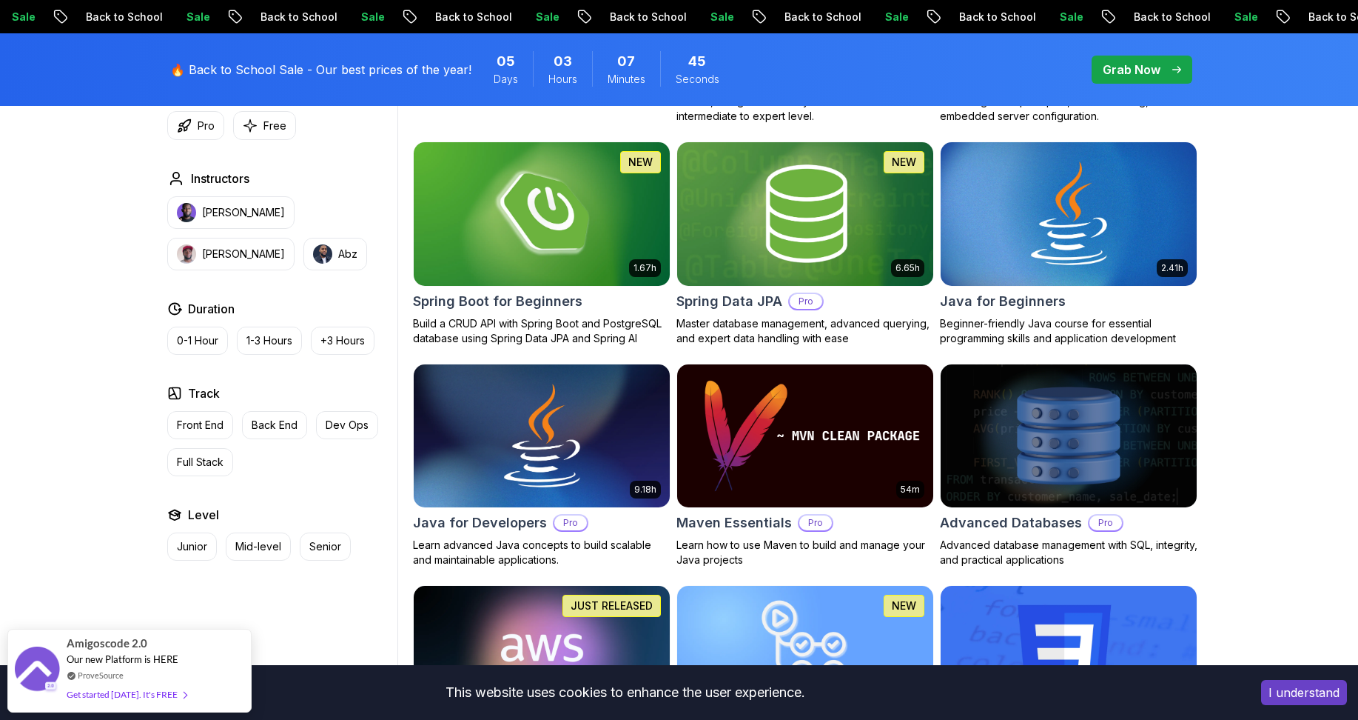
scroll to position [296, 0]
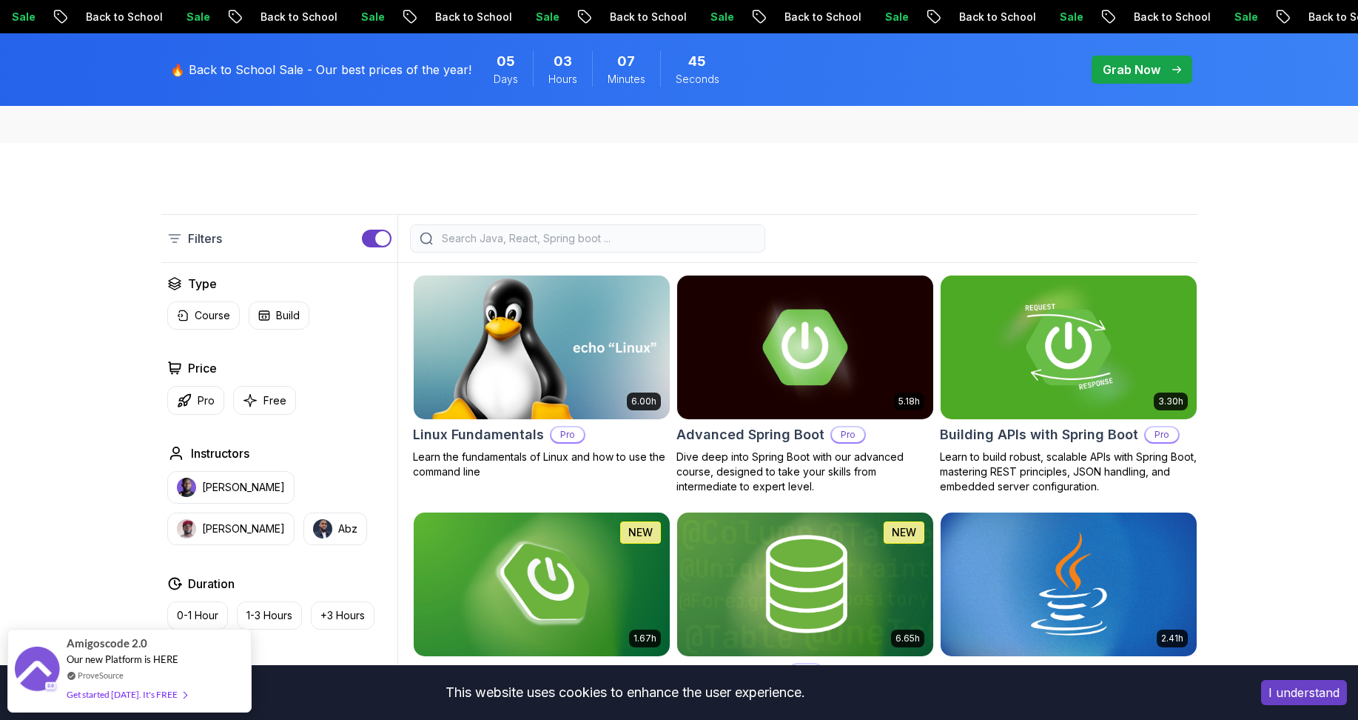
click at [517, 334] on img at bounding box center [541, 347] width 269 height 150
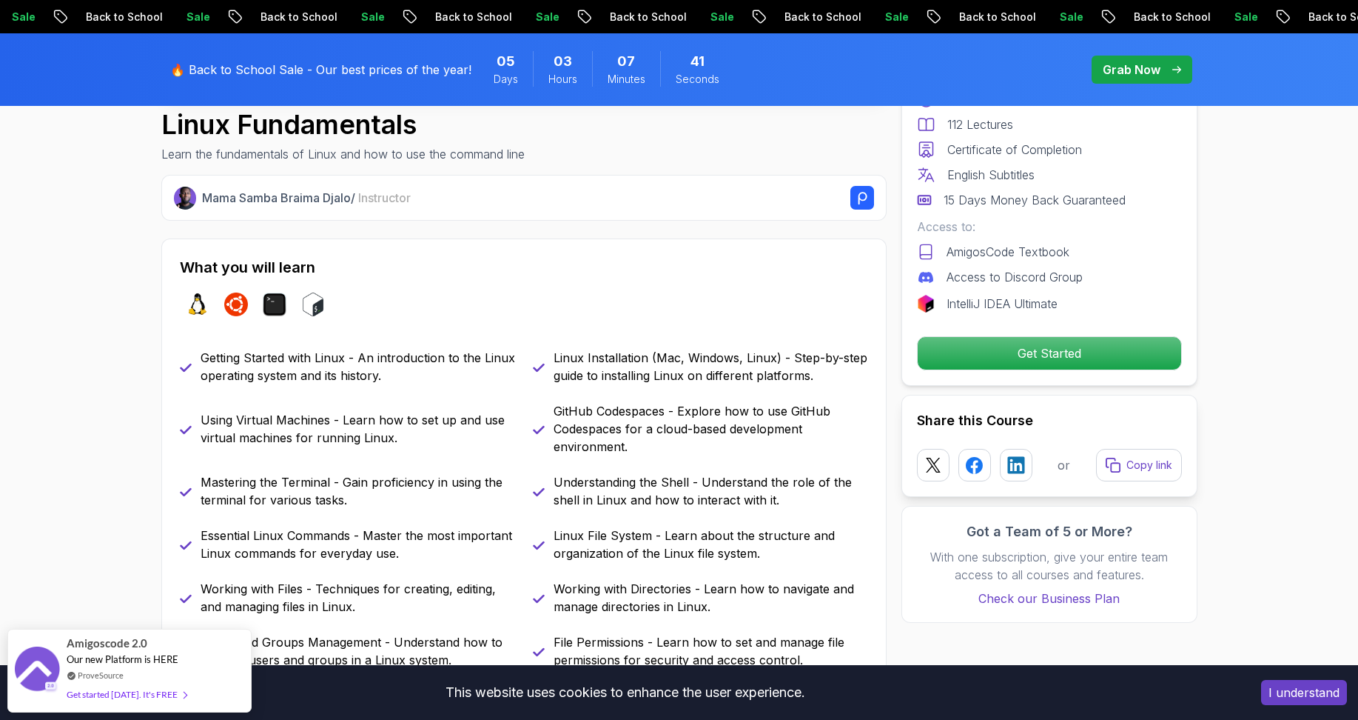
scroll to position [148, 0]
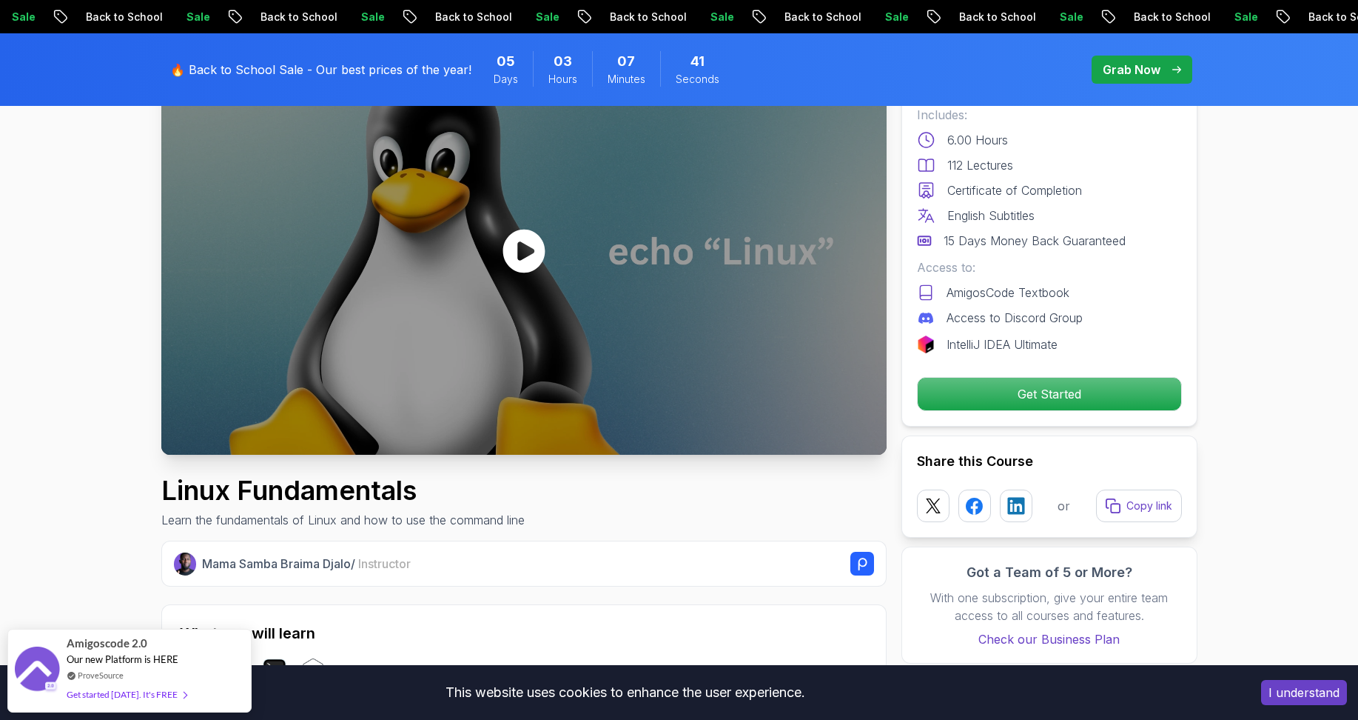
click at [495, 252] on div at bounding box center [523, 251] width 725 height 408
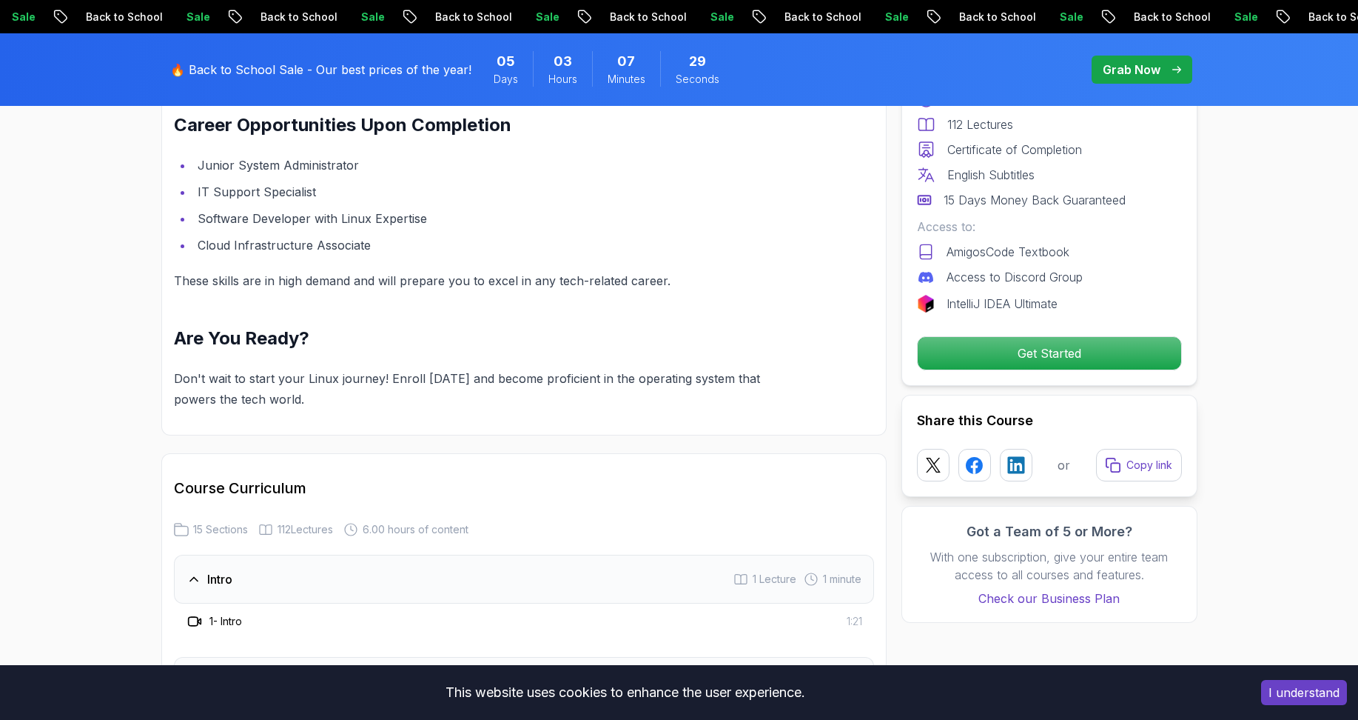
scroll to position [1851, 0]
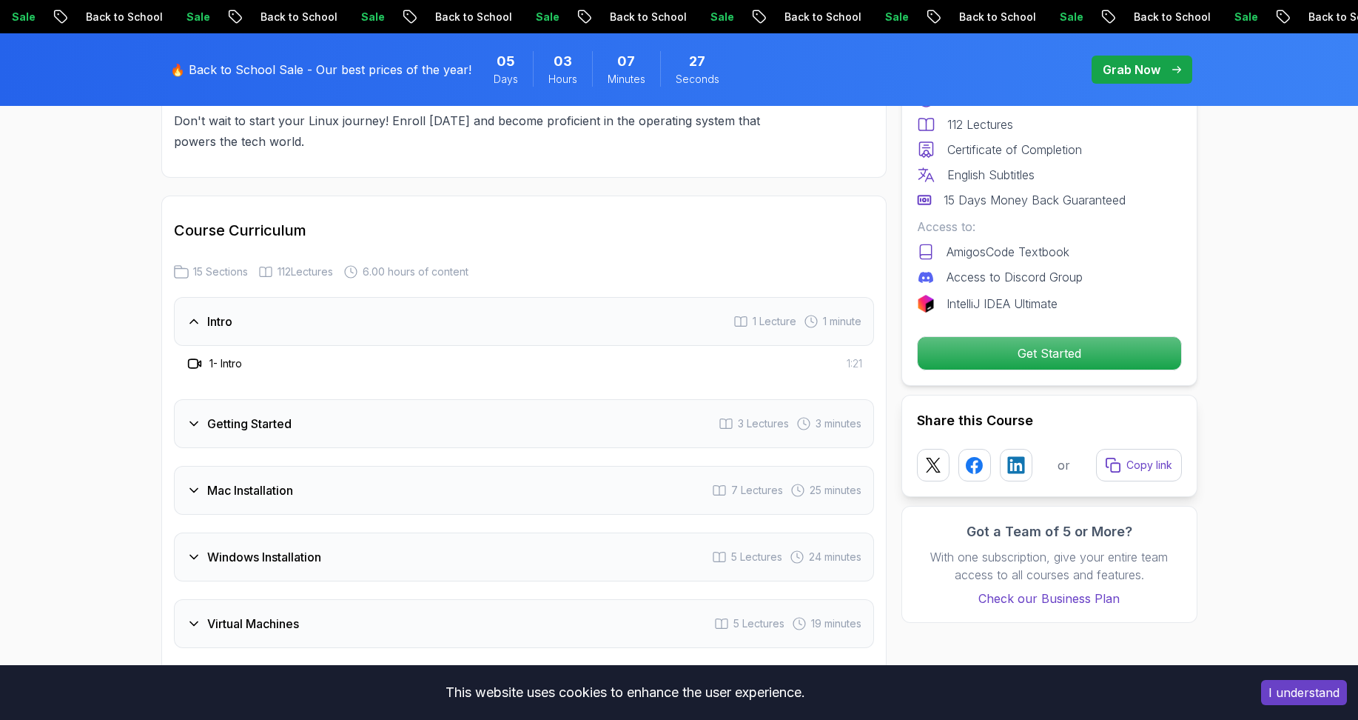
click at [567, 409] on div "Getting Started 3 Lectures 3 minutes" at bounding box center [524, 423] width 700 height 49
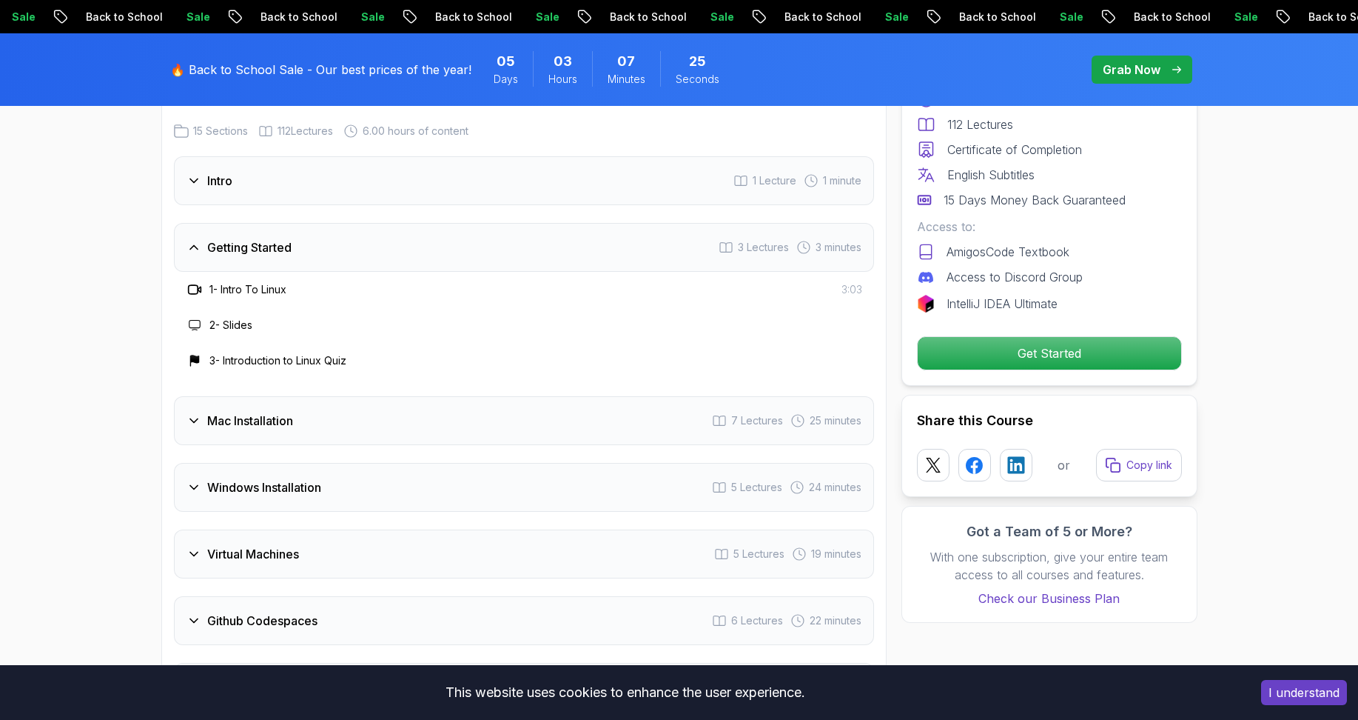
scroll to position [2147, 0]
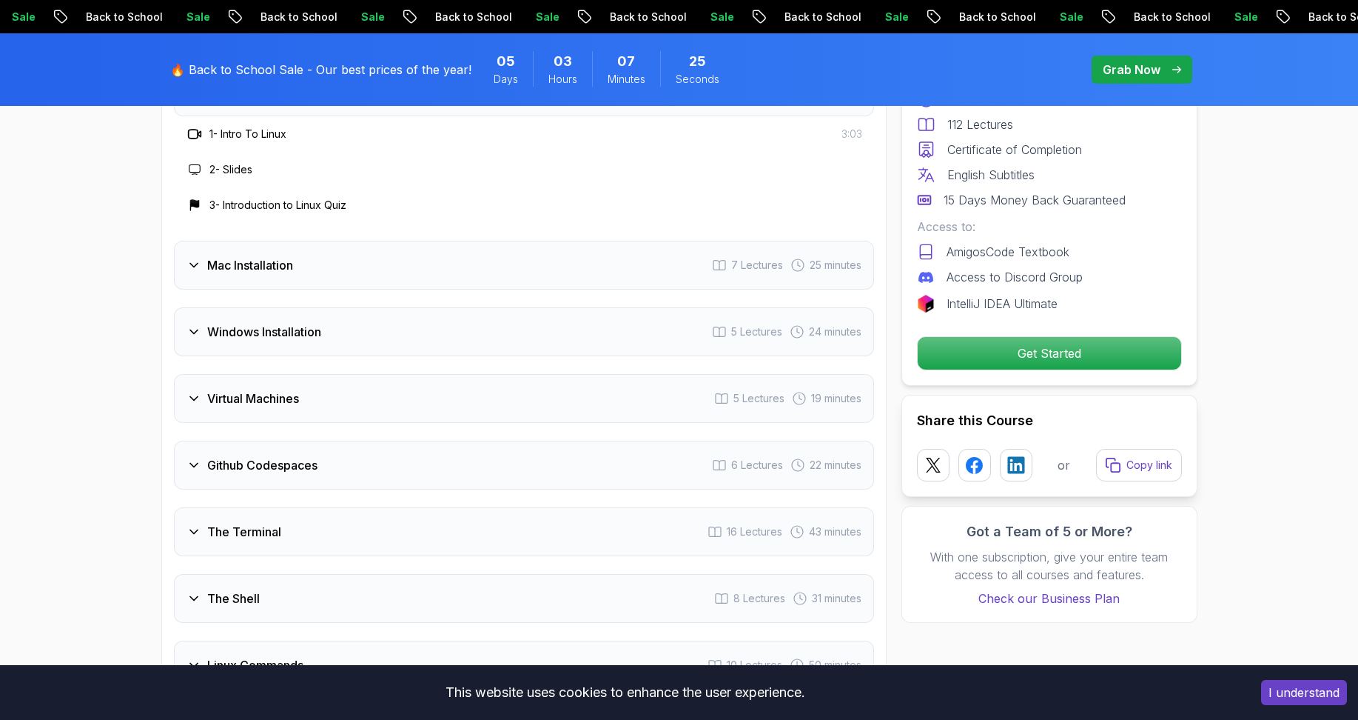
click at [289, 270] on h3 "Mac Installation" at bounding box center [250, 265] width 86 height 18
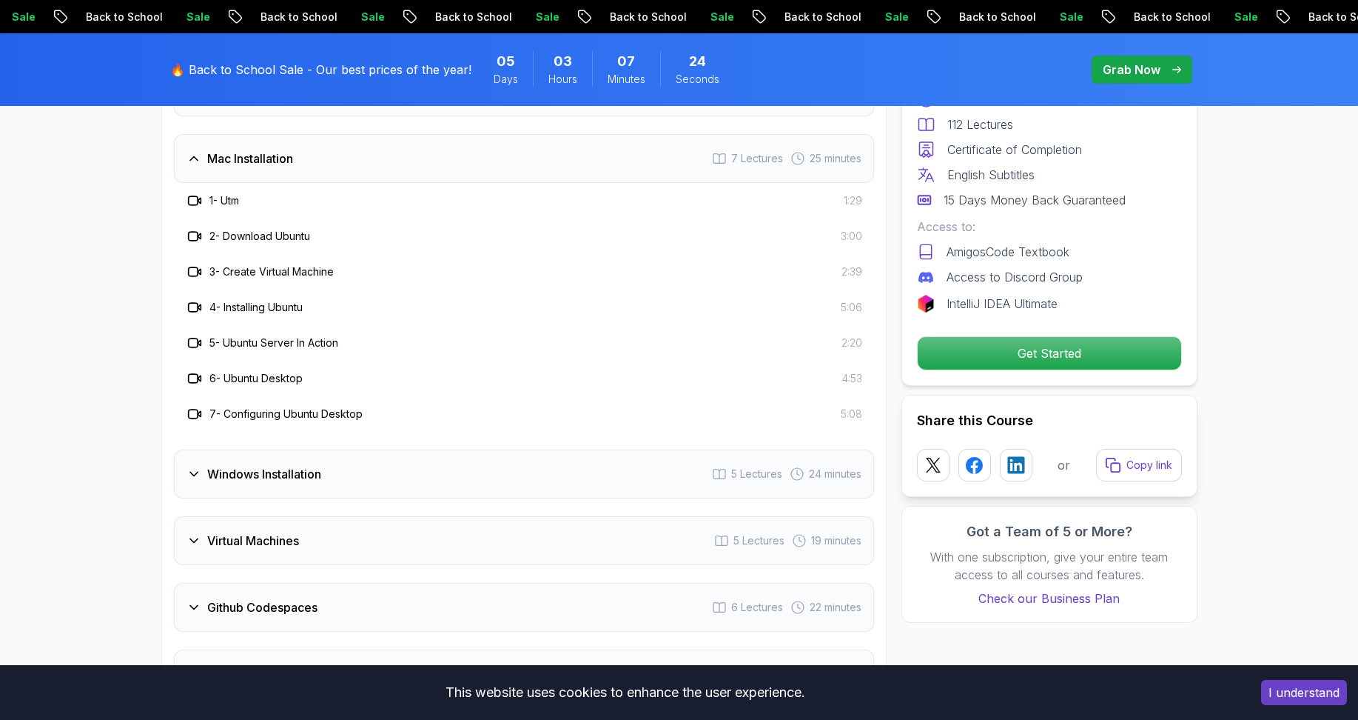
click at [293, 475] on h3 "Windows Installation" at bounding box center [264, 474] width 114 height 18
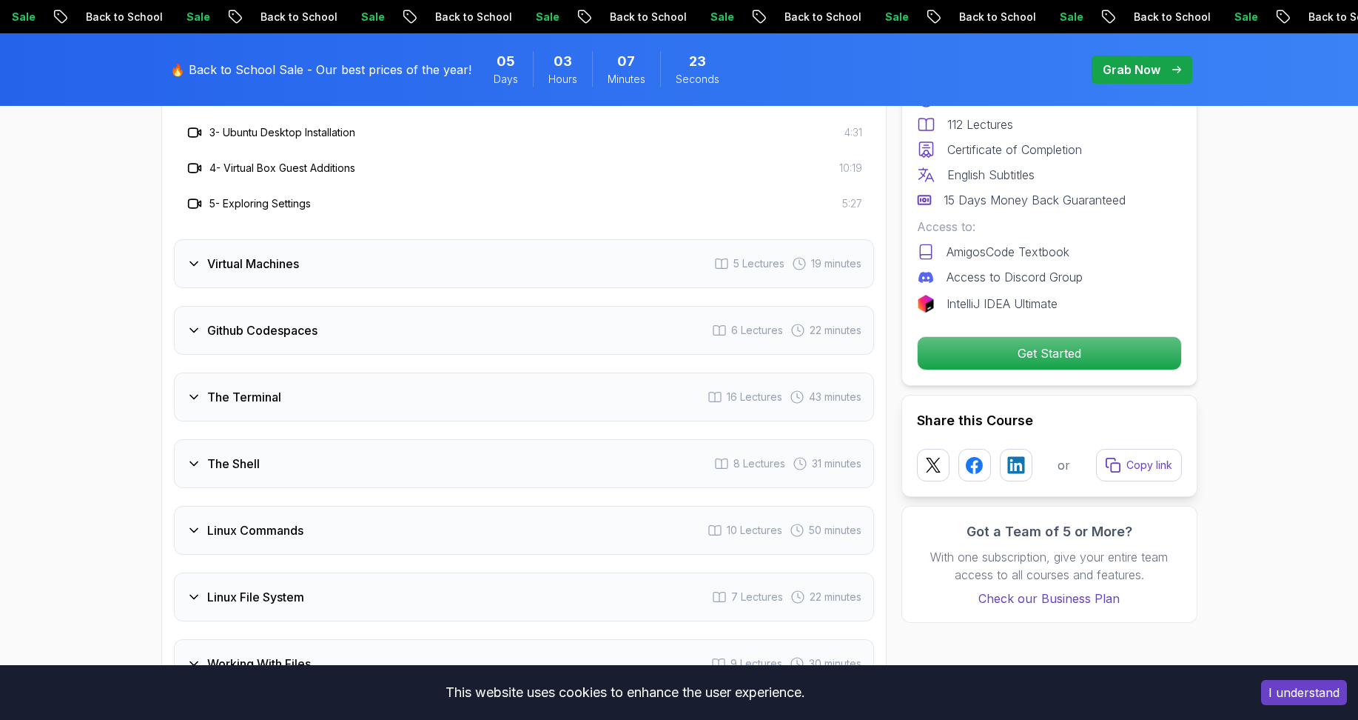
scroll to position [2221, 0]
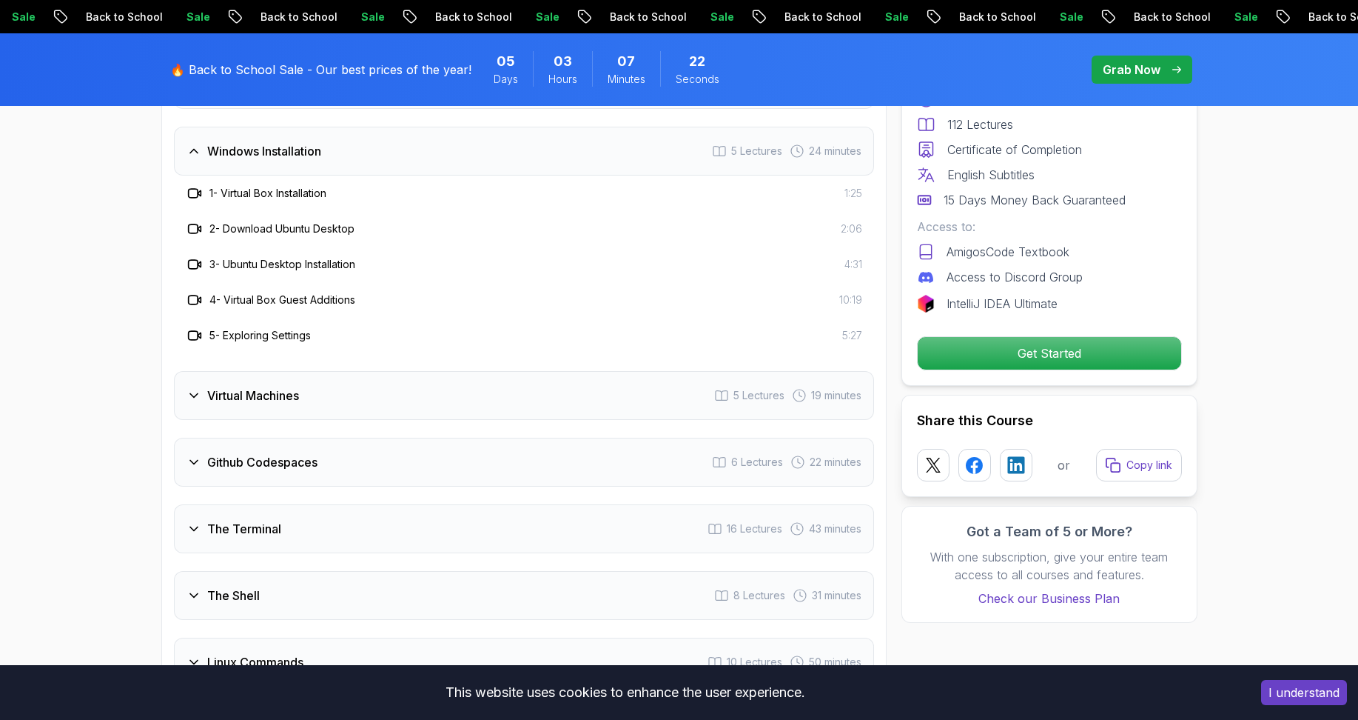
click at [294, 380] on div "Virtual Machines 5 Lectures 19 minutes" at bounding box center [524, 395] width 700 height 49
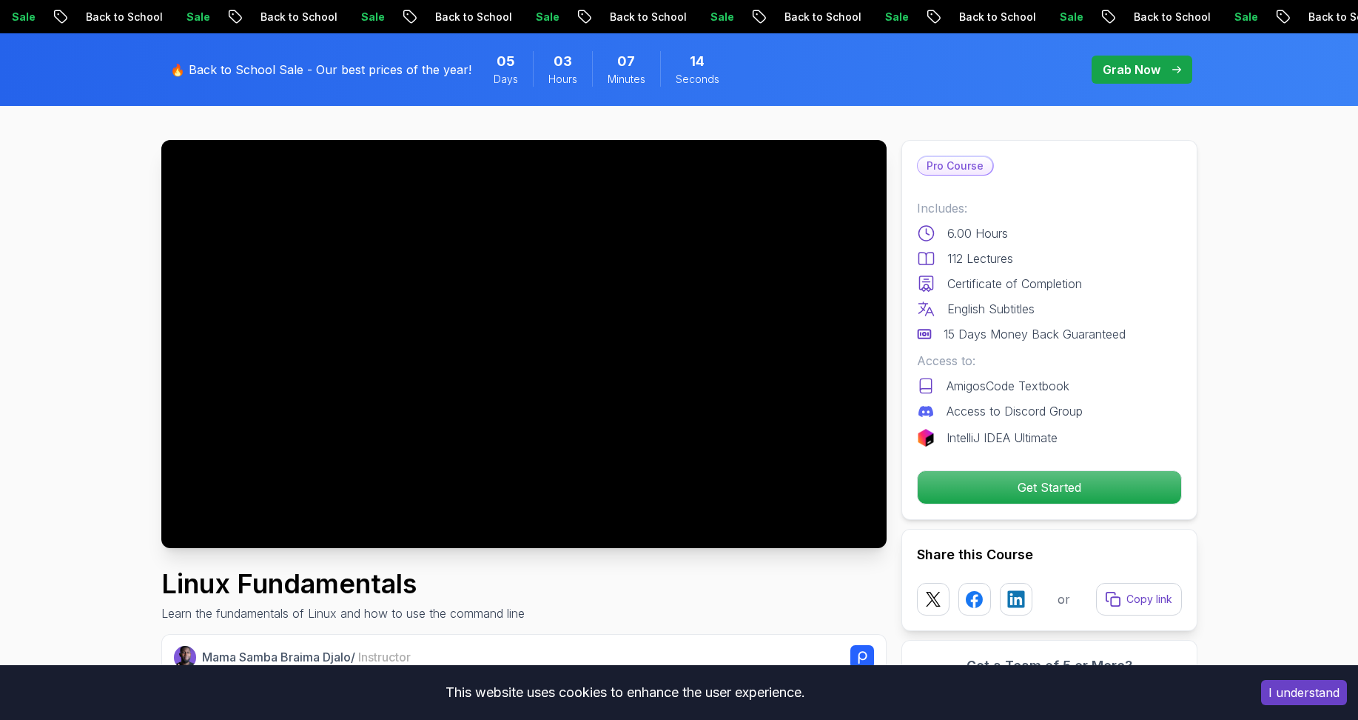
scroll to position [0, 0]
